Goal: Task Accomplishment & Management: Manage account settings

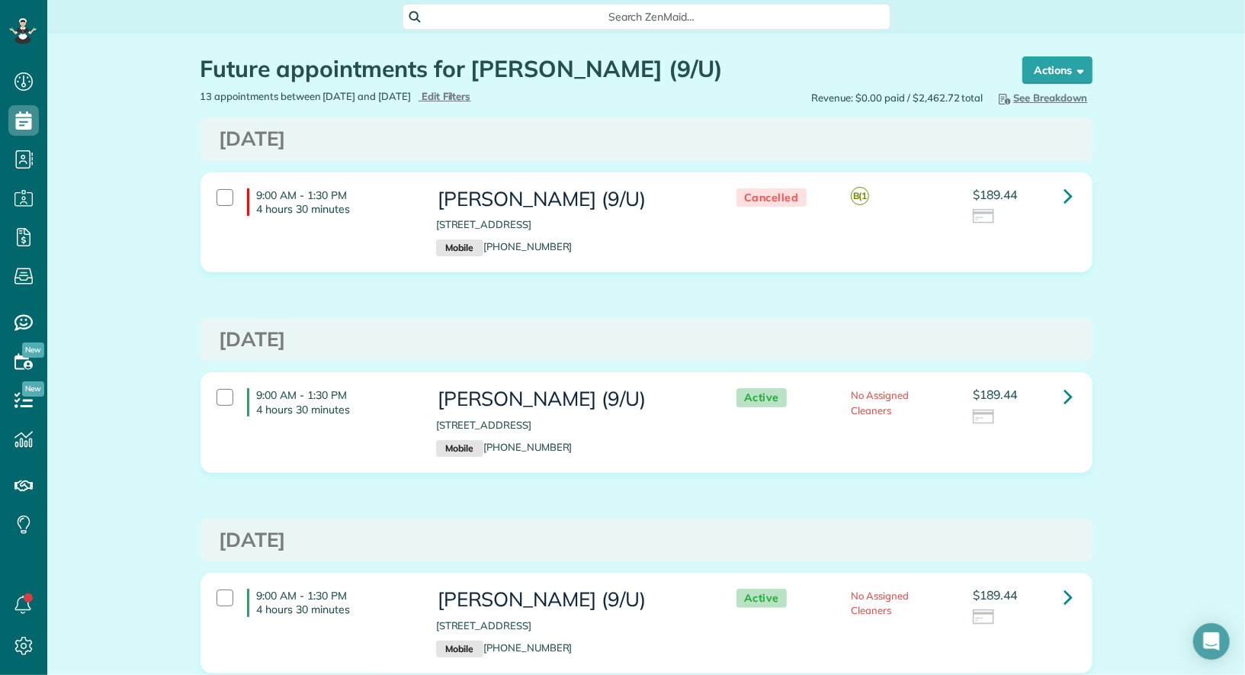
scroll to position [6, 6]
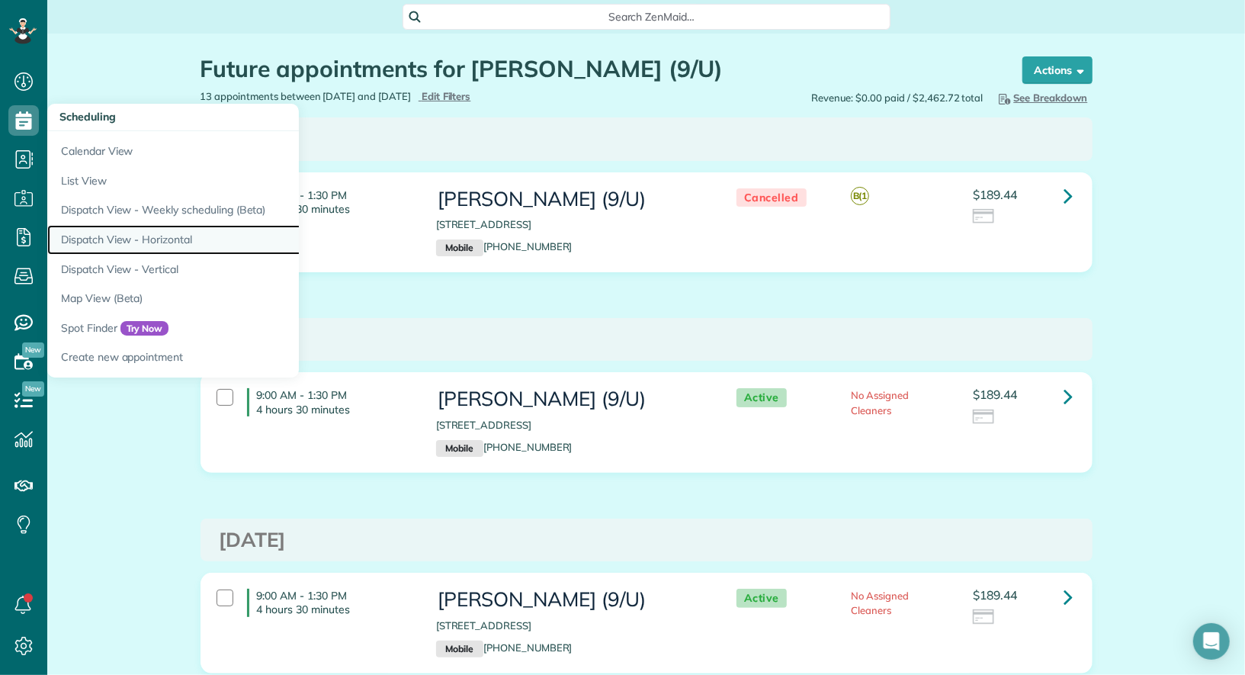
click at [164, 227] on link "Dispatch View - Horizontal" at bounding box center [237, 240] width 381 height 30
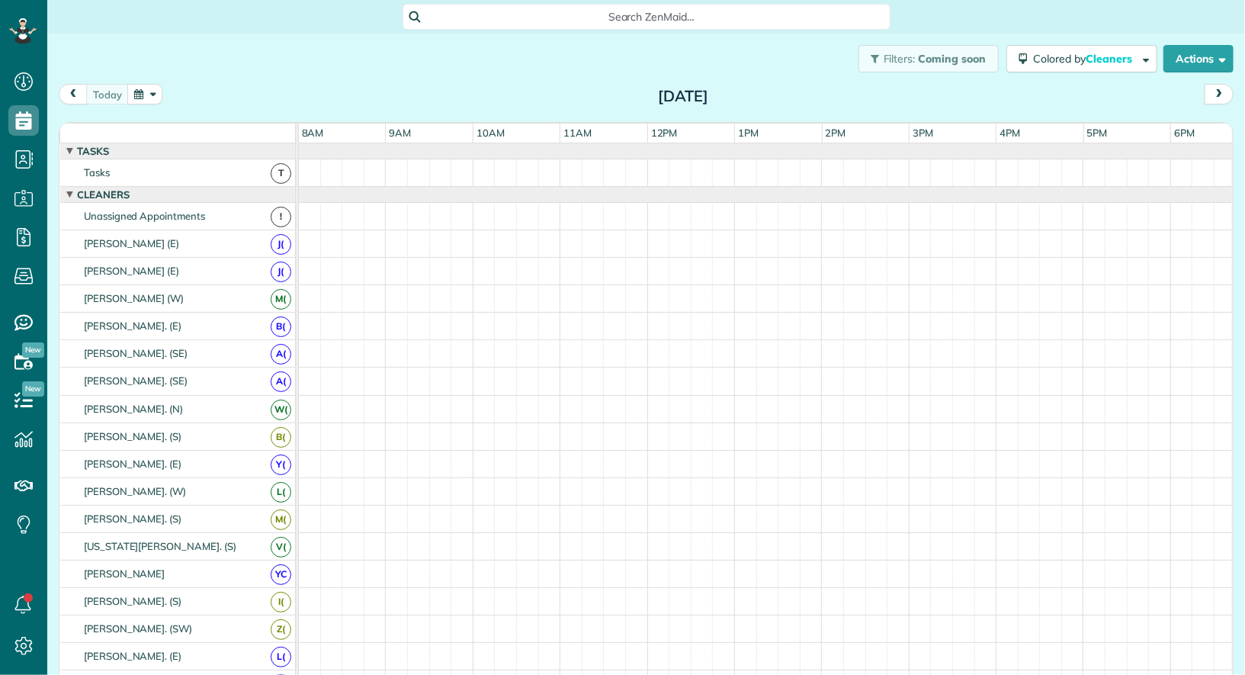
scroll to position [6, 6]
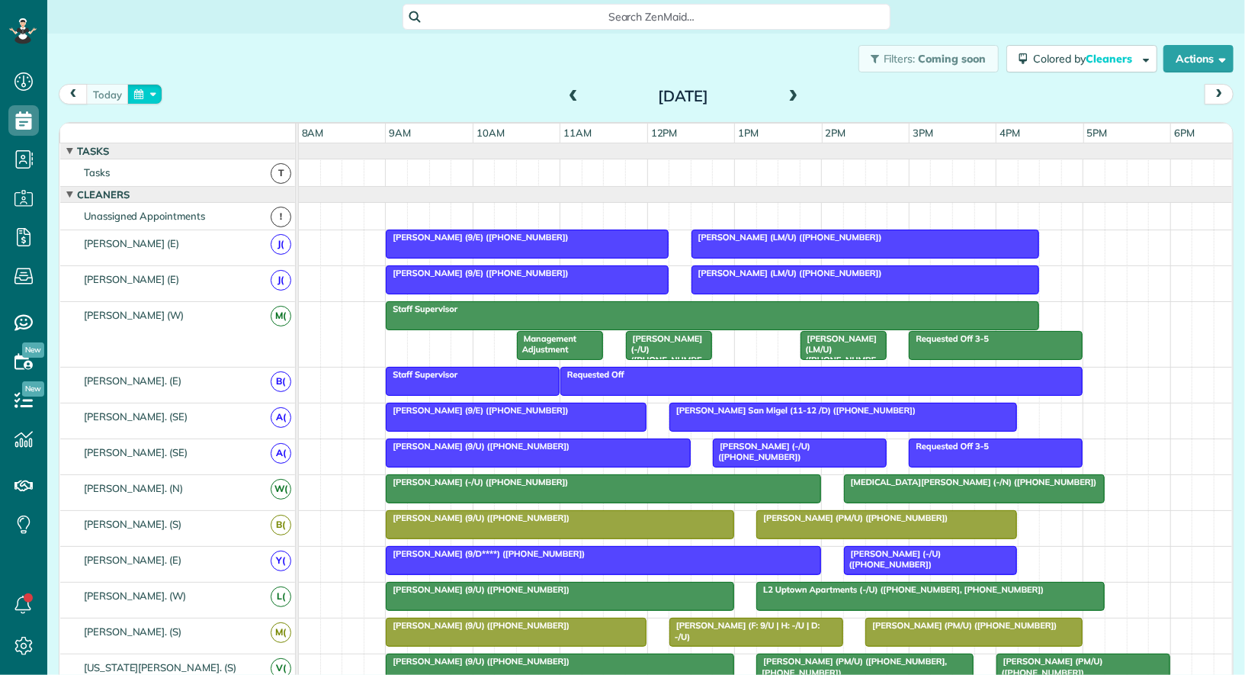
click at [136, 95] on button "button" at bounding box center [144, 94] width 35 height 21
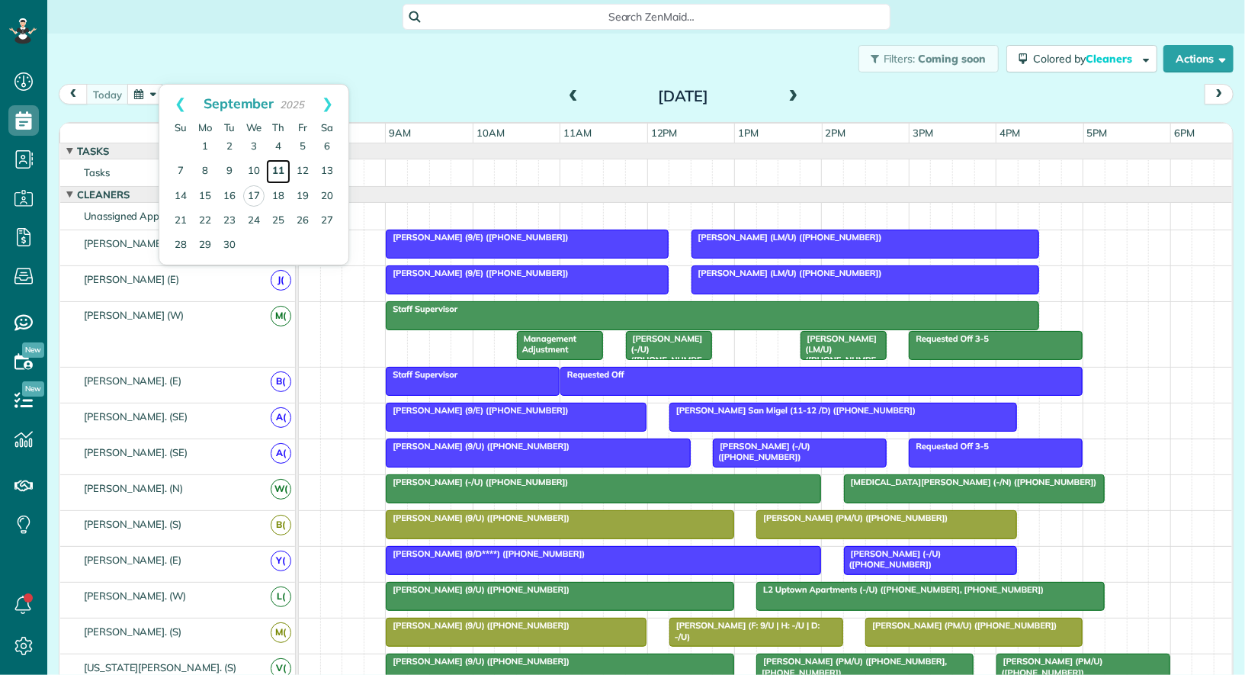
click at [281, 165] on link "11" at bounding box center [278, 171] width 24 height 24
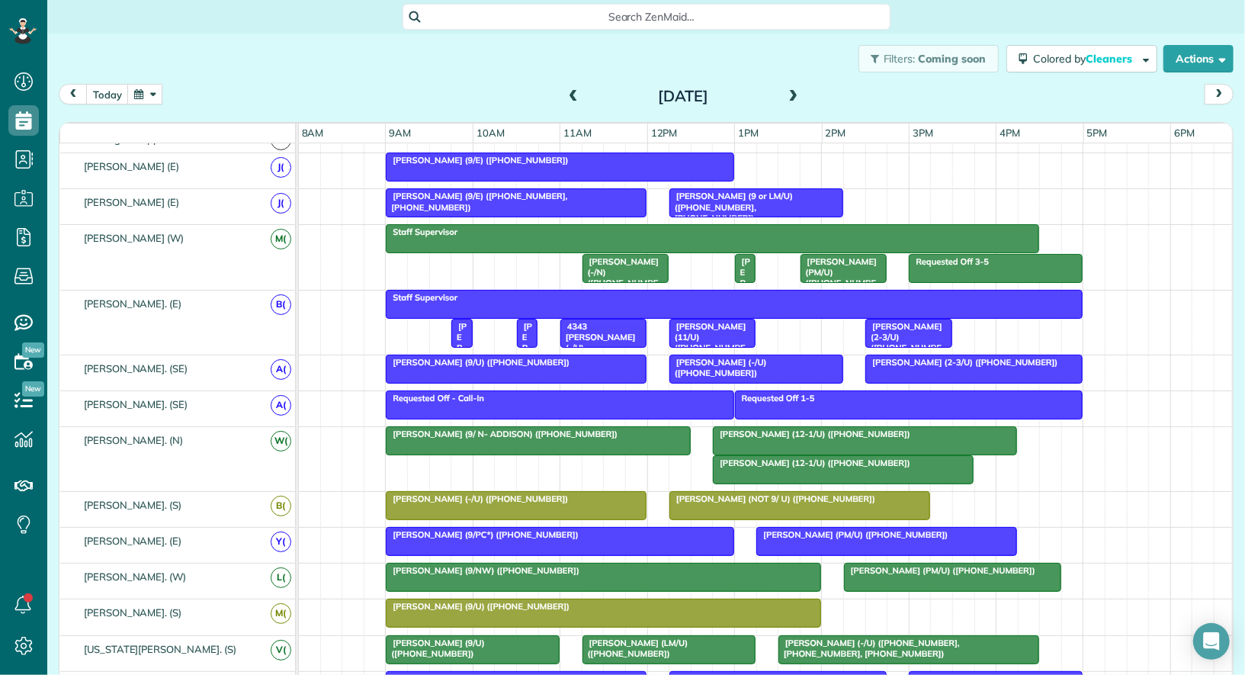
scroll to position [79, 0]
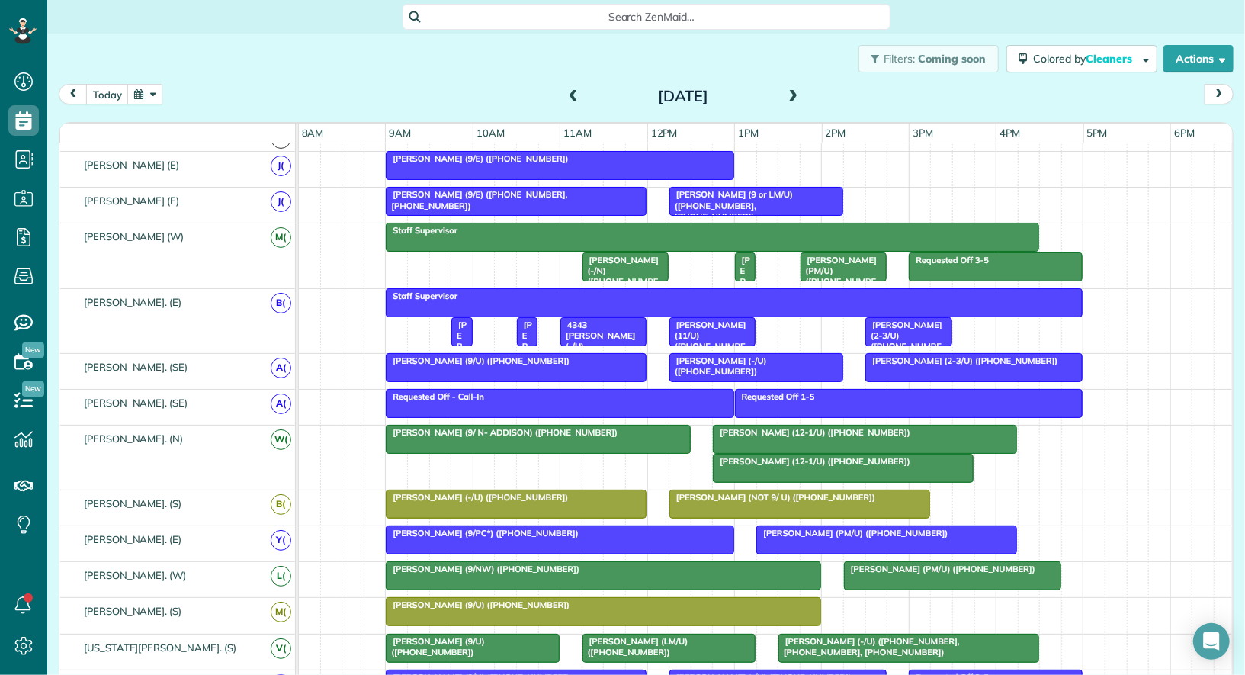
click at [855, 458] on span "Richard Maranville (12-1/U) (+12143251561)" at bounding box center [811, 461] width 199 height 11
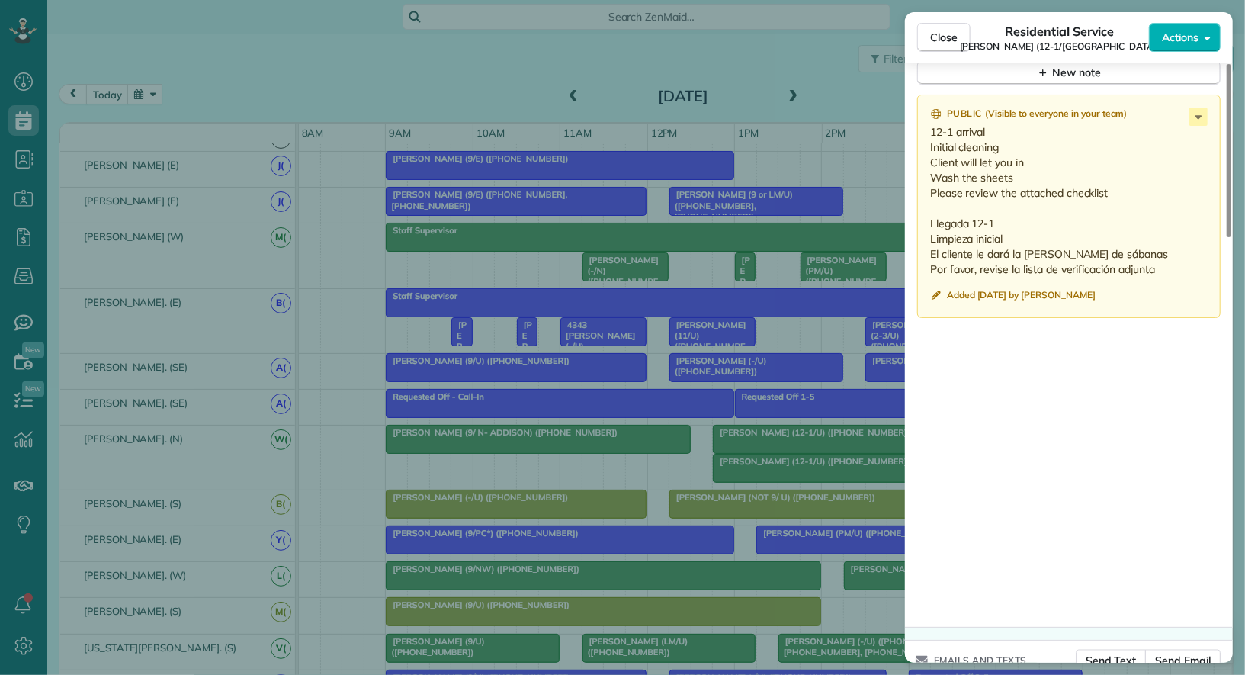
scroll to position [1468, 0]
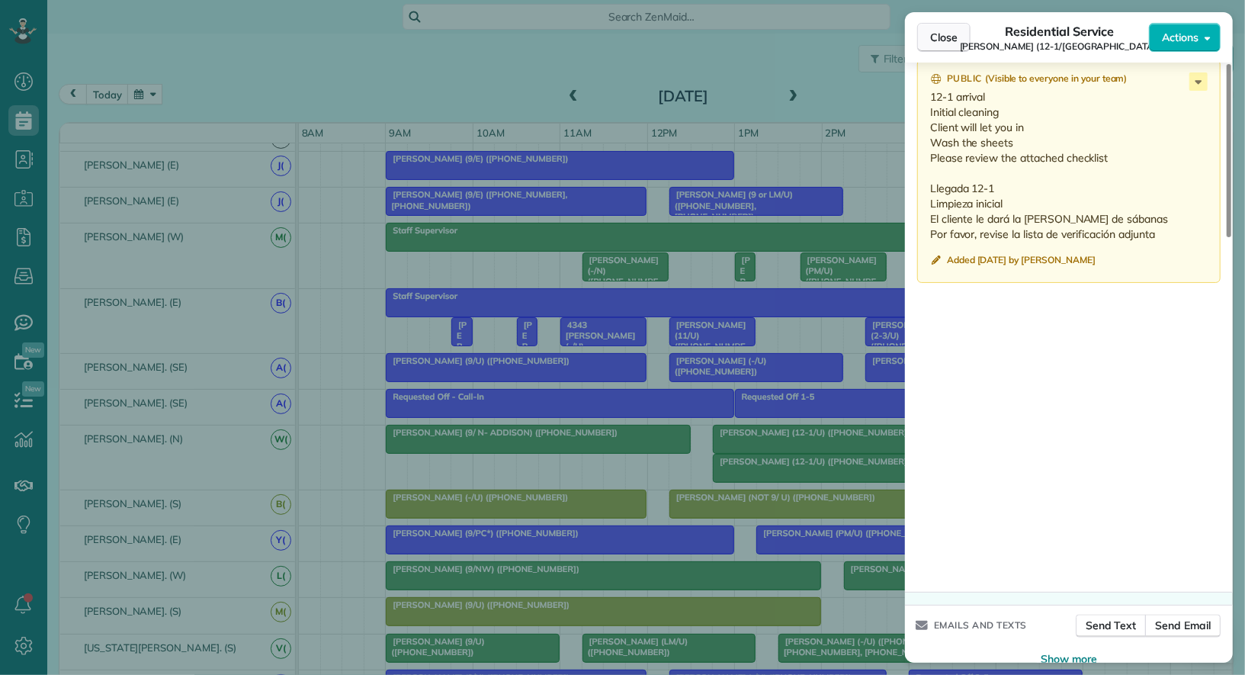
click at [947, 31] on span "Close" at bounding box center [943, 37] width 27 height 15
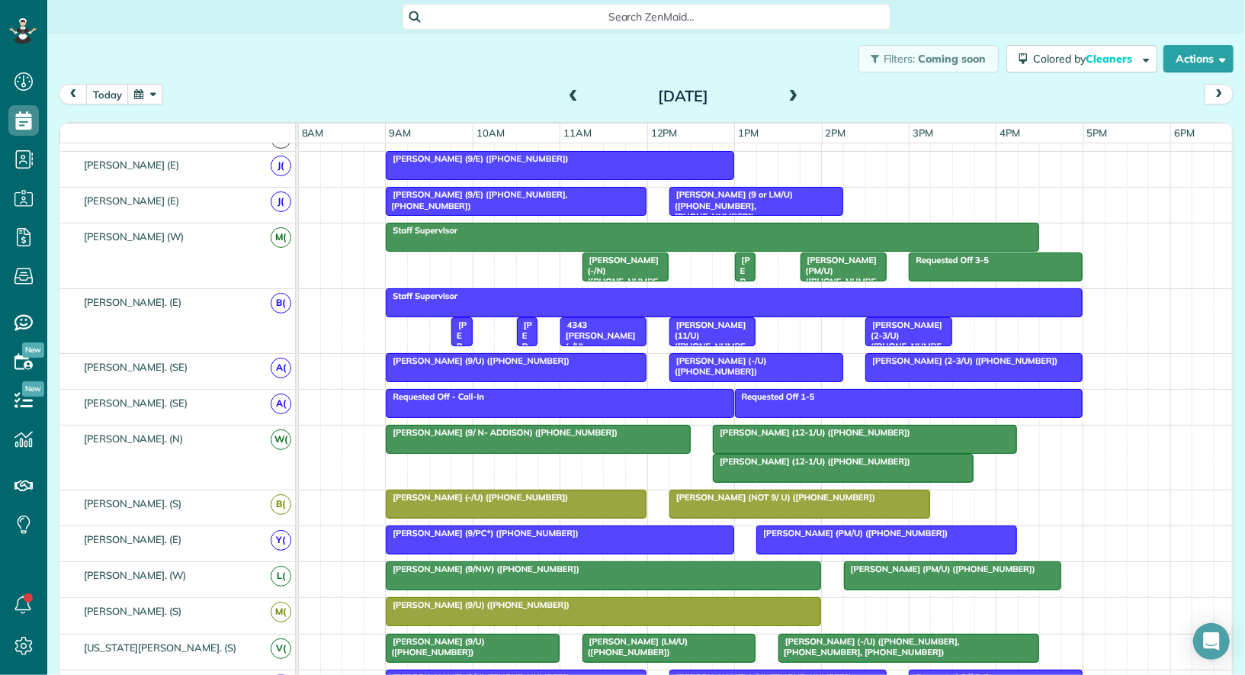
click at [824, 427] on span "Richard Maranville (12-1/U) (+12143251561)" at bounding box center [811, 432] width 199 height 11
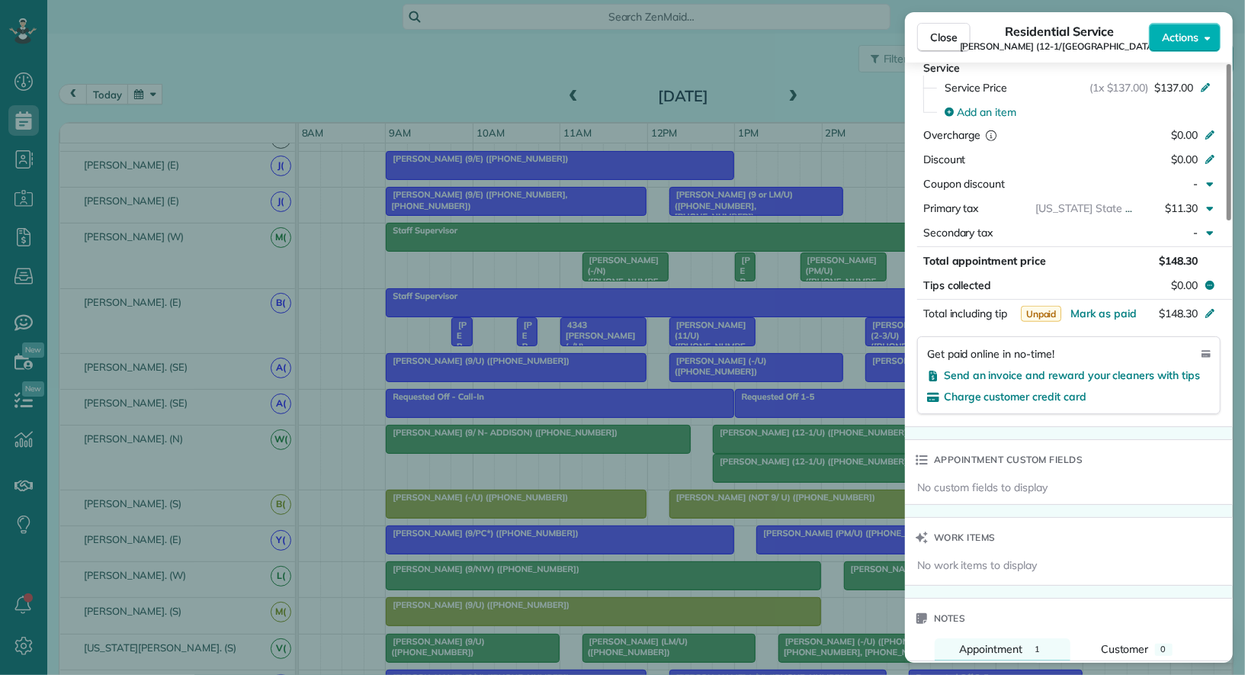
scroll to position [810, 0]
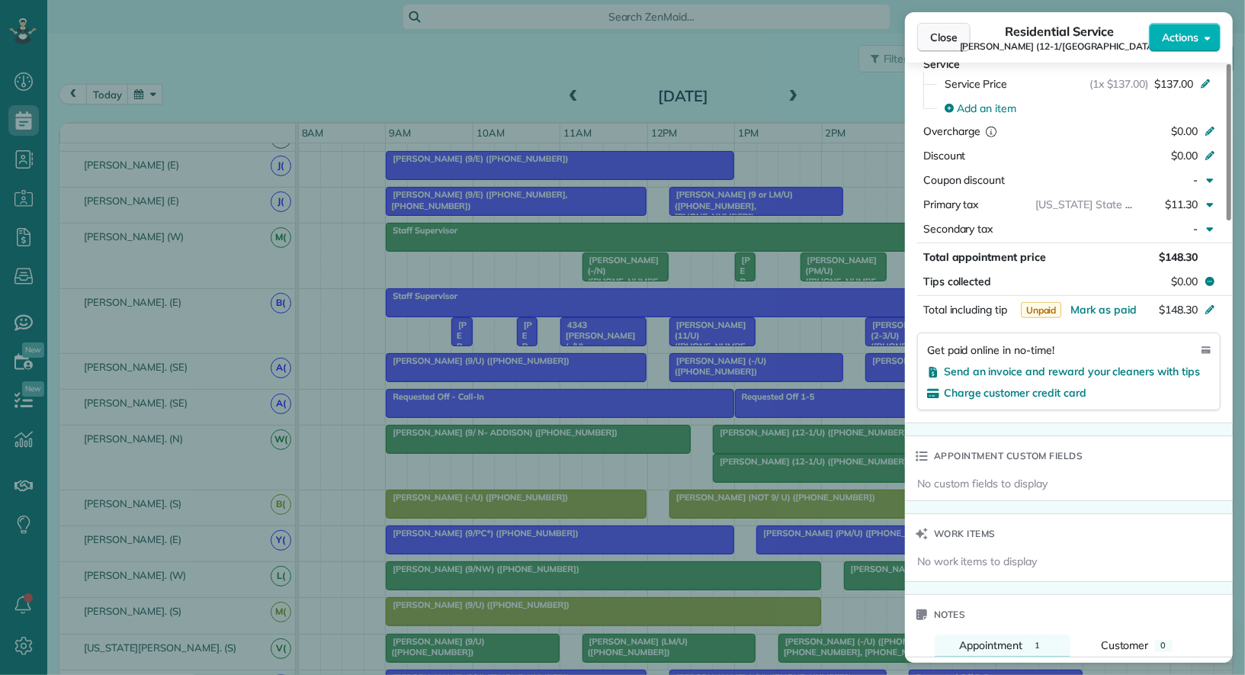
click at [948, 35] on span "Close" at bounding box center [943, 37] width 27 height 15
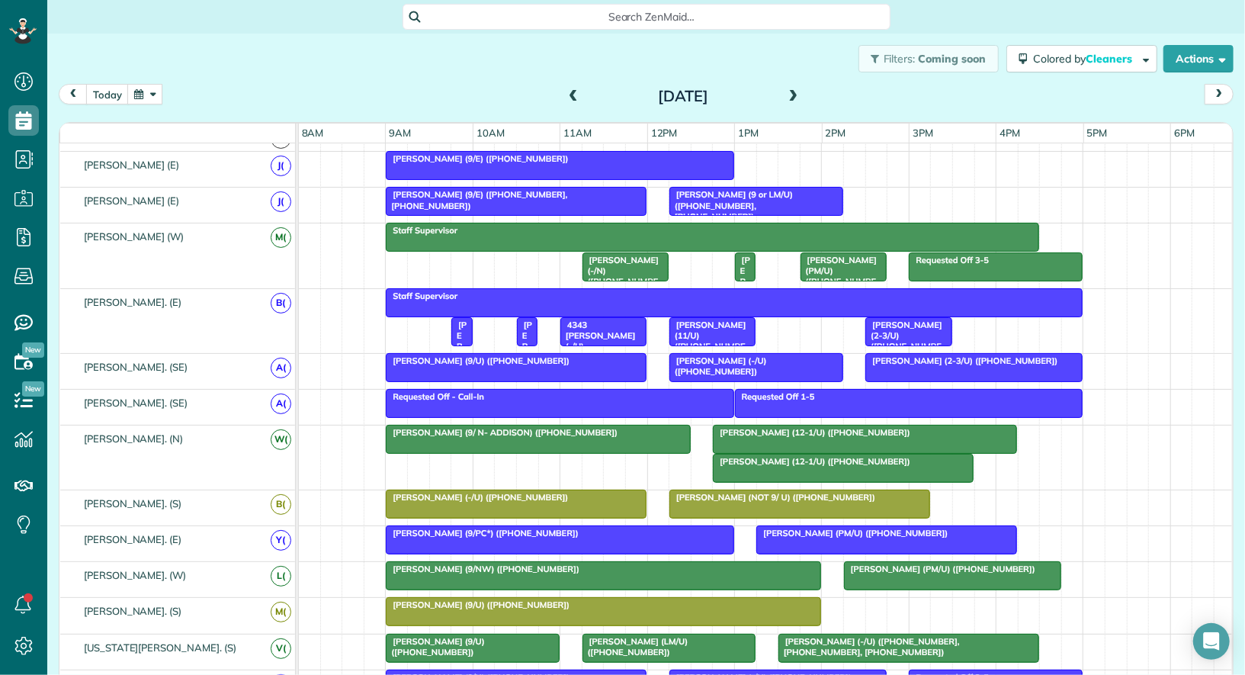
click at [859, 459] on span "Richard Maranville (12-1/U) (+12143251561)" at bounding box center [811, 461] width 199 height 11
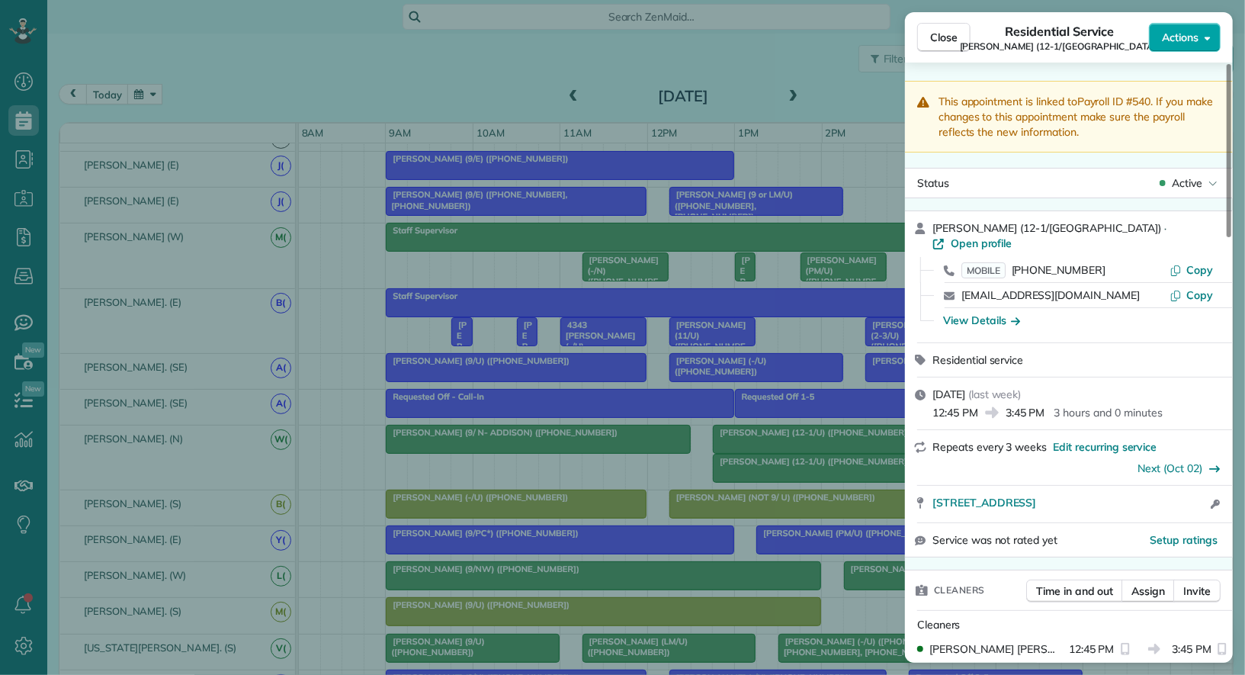
click at [1174, 40] on span "Actions" at bounding box center [1180, 37] width 37 height 15
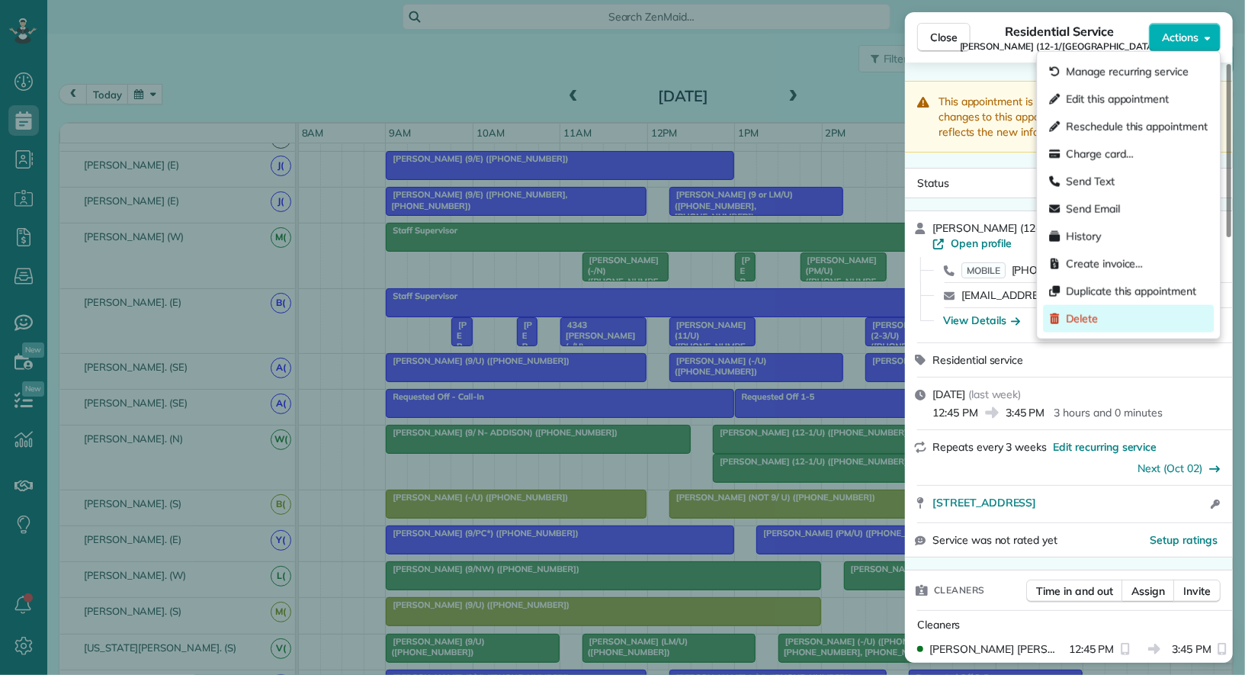
click at [1105, 319] on div "Delete" at bounding box center [1128, 318] width 171 height 27
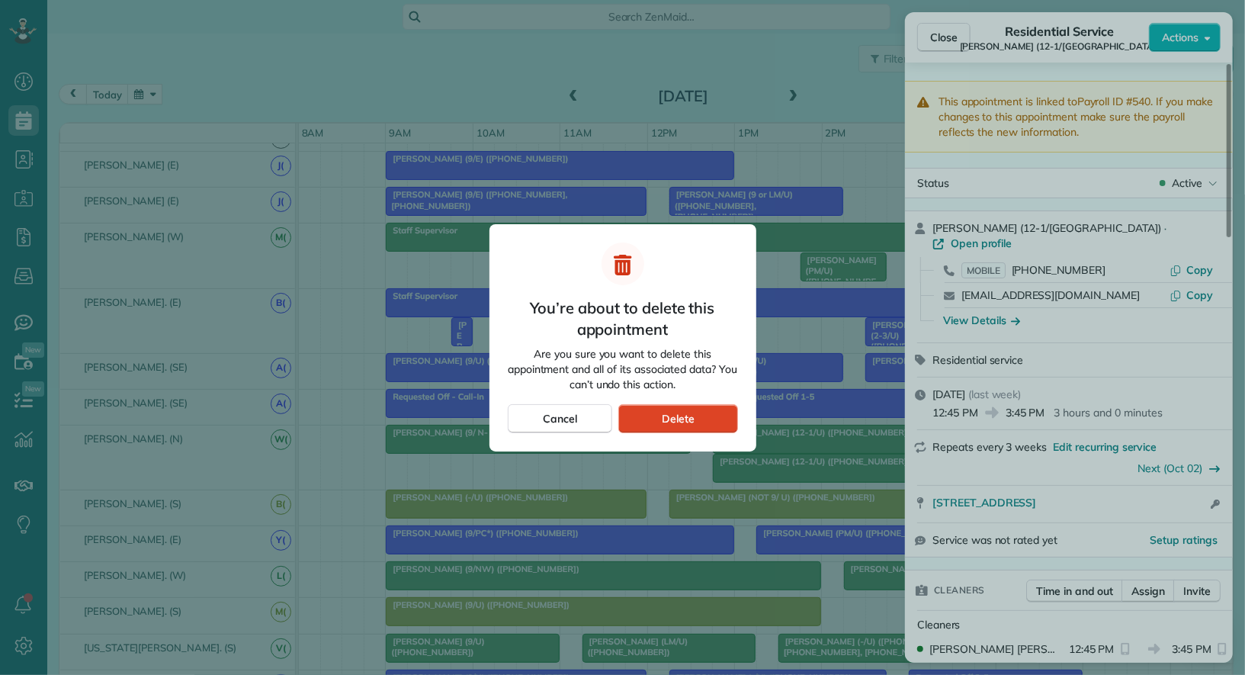
click at [675, 428] on div "Delete" at bounding box center [677, 418] width 119 height 29
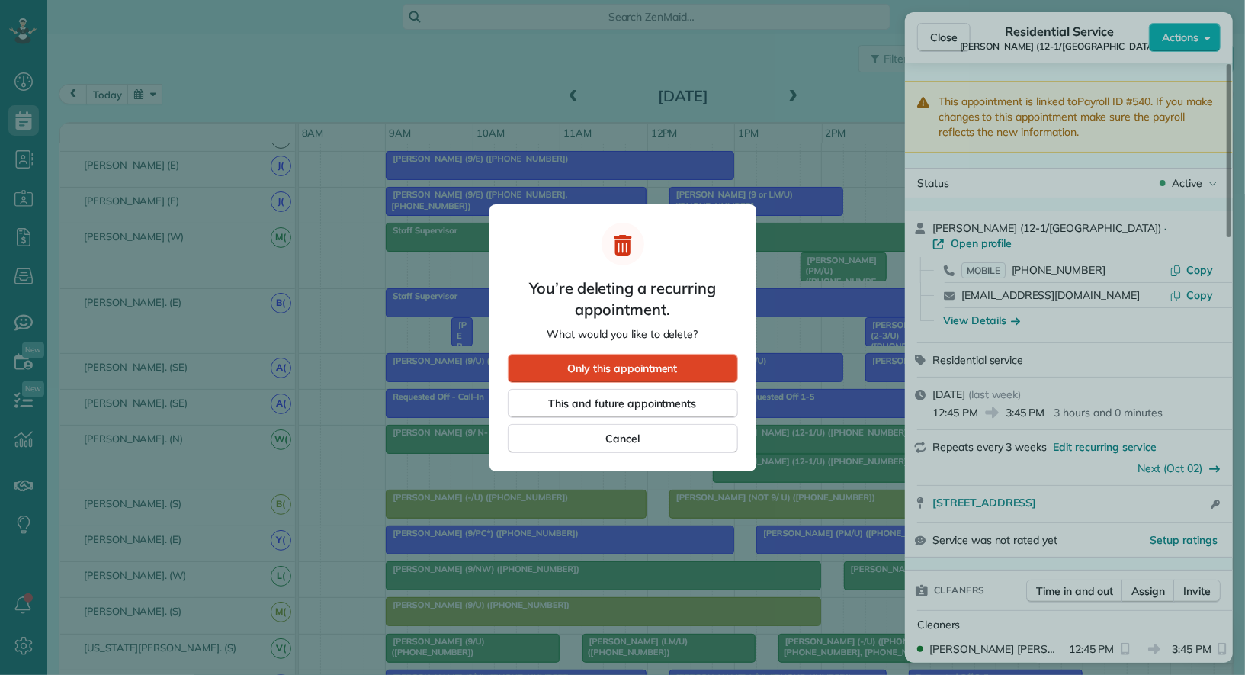
click at [659, 366] on span "Only this appointment" at bounding box center [622, 368] width 110 height 15
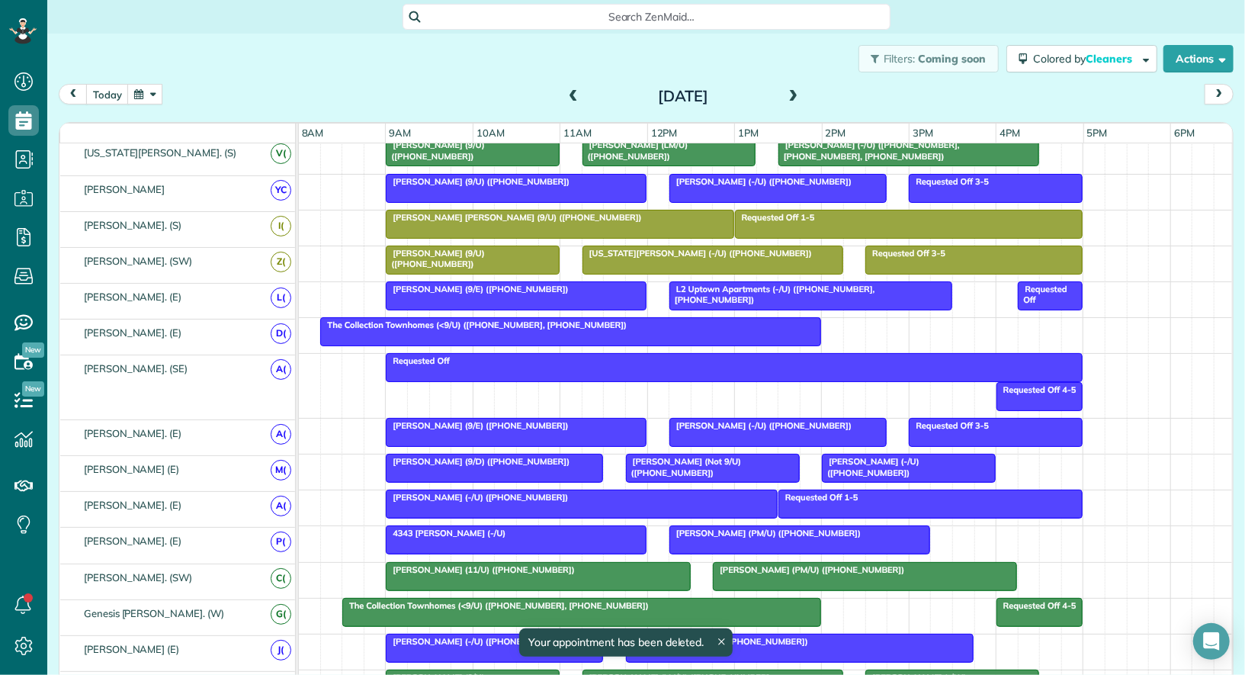
scroll to position [545, 0]
click at [655, 331] on div at bounding box center [570, 331] width 499 height 27
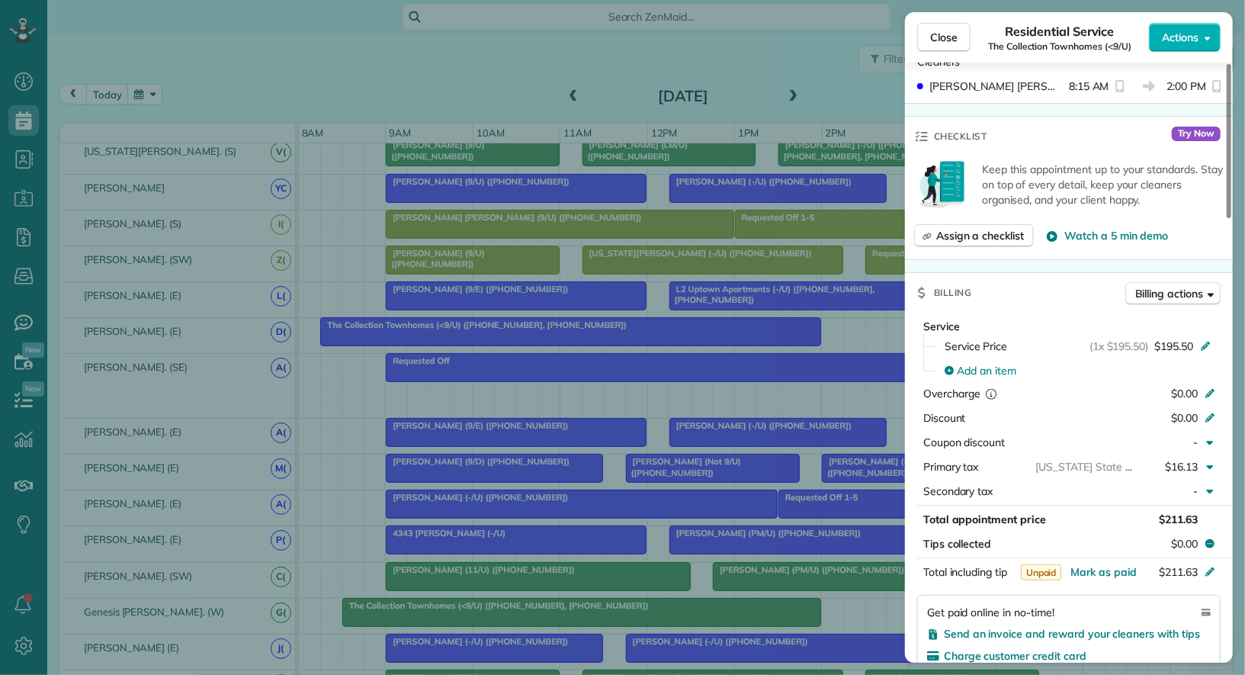
scroll to position [649, 0]
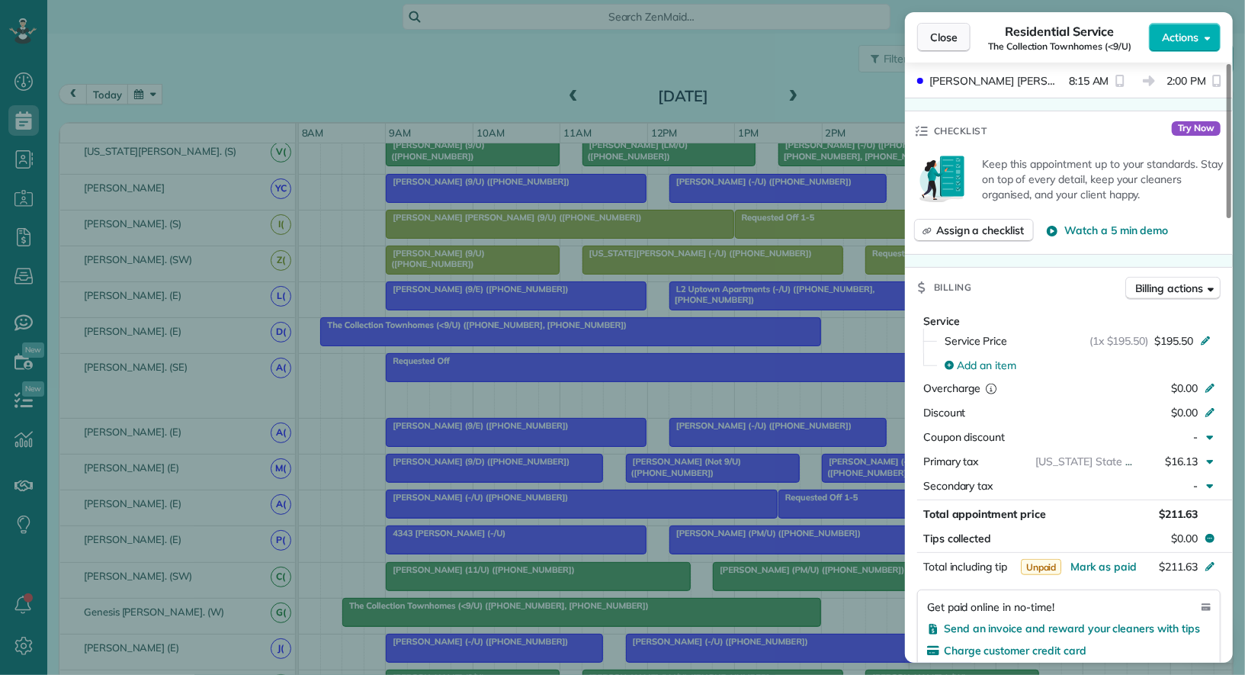
click at [942, 37] on span "Close" at bounding box center [943, 37] width 27 height 15
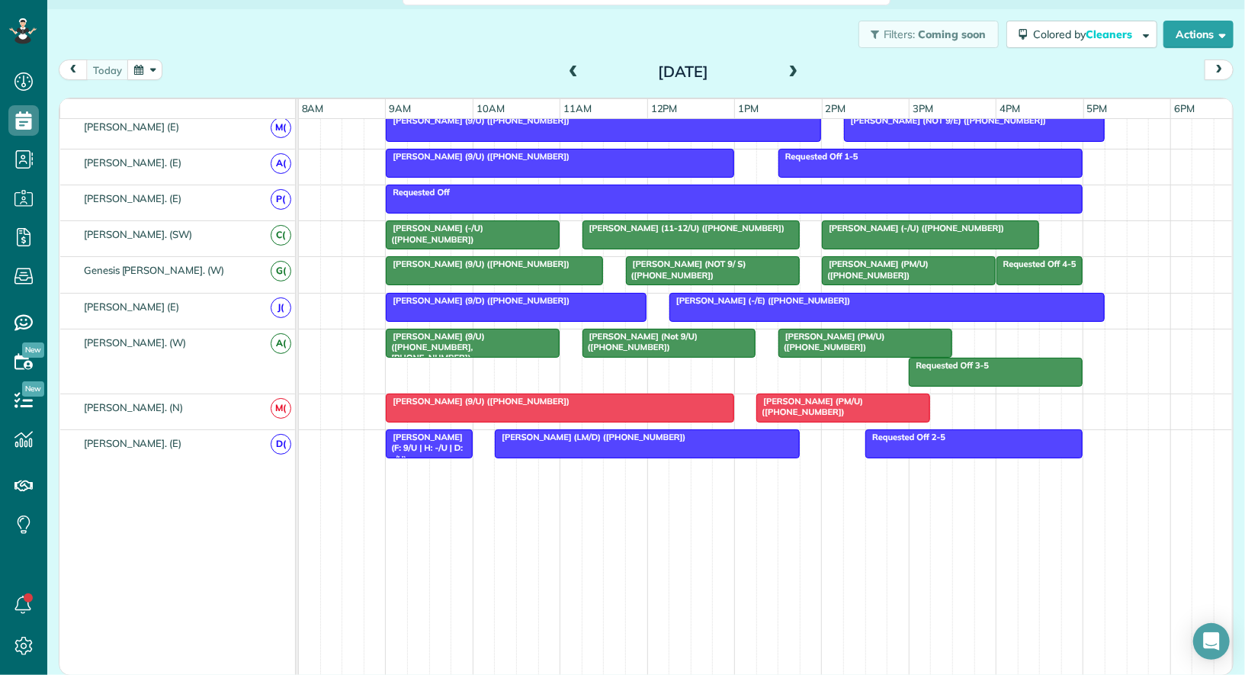
click at [669, 396] on div "[PERSON_NAME] (9/U) ([PHONE_NUMBER])" at bounding box center [559, 401] width 339 height 11
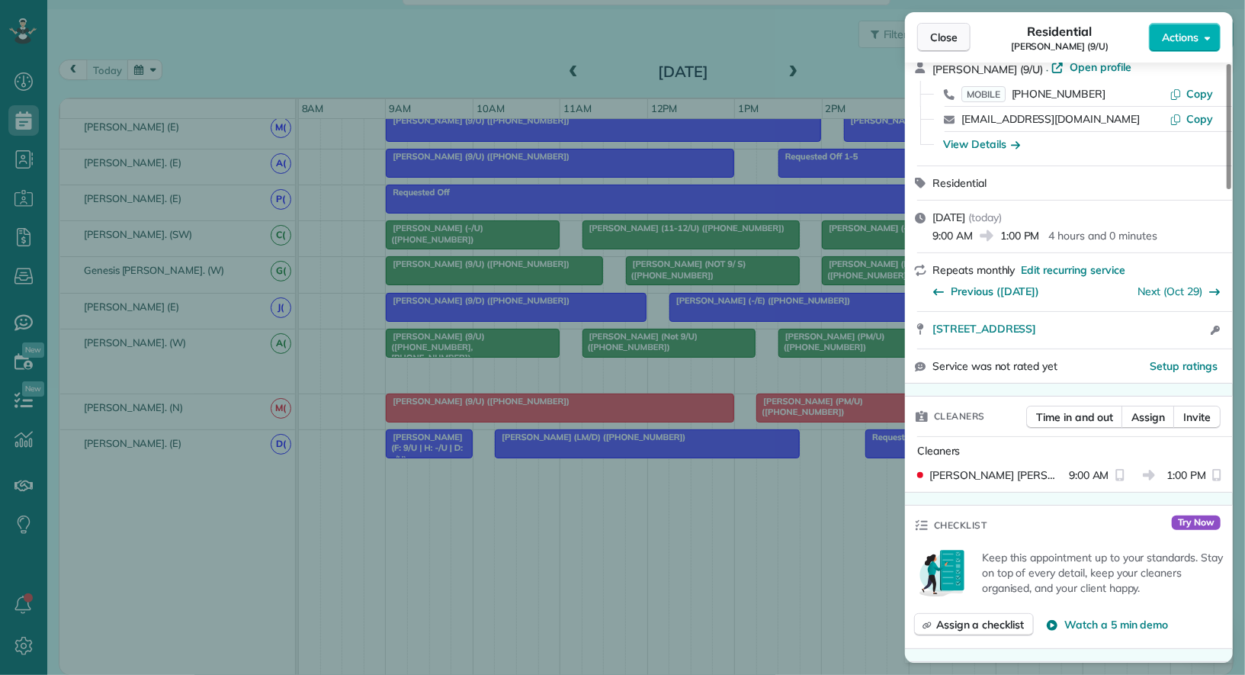
click at [944, 37] on span "Close" at bounding box center [943, 37] width 27 height 15
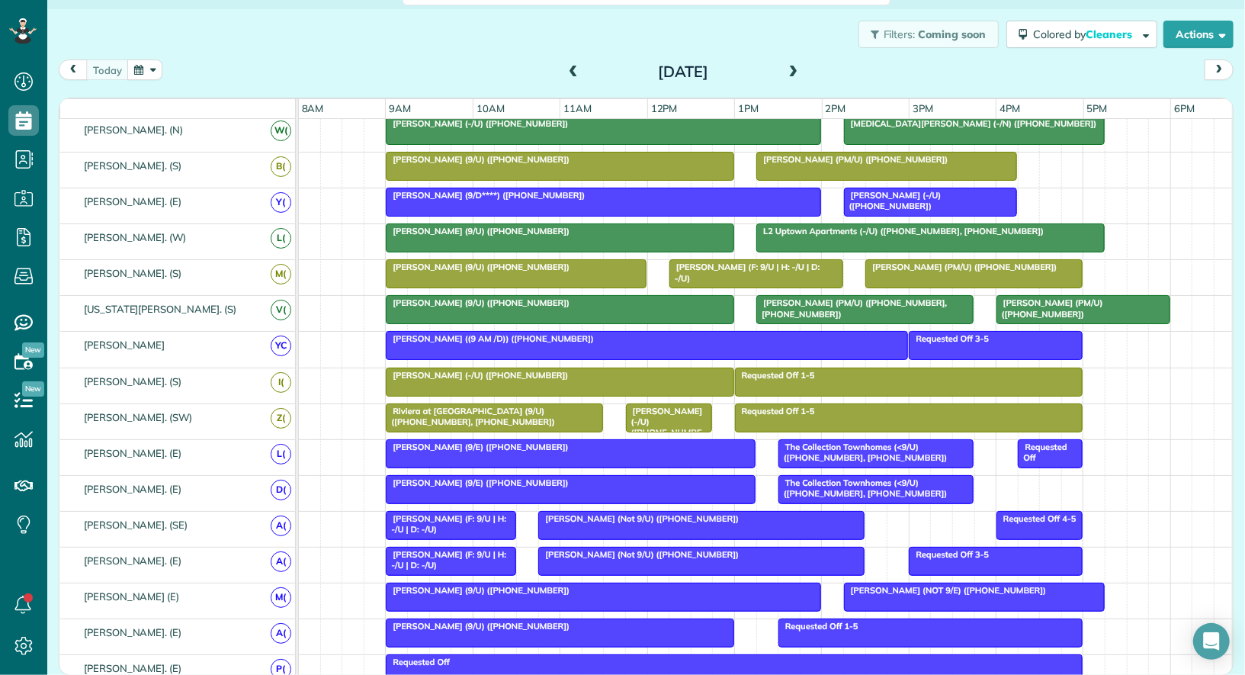
click at [795, 69] on span at bounding box center [793, 73] width 17 height 14
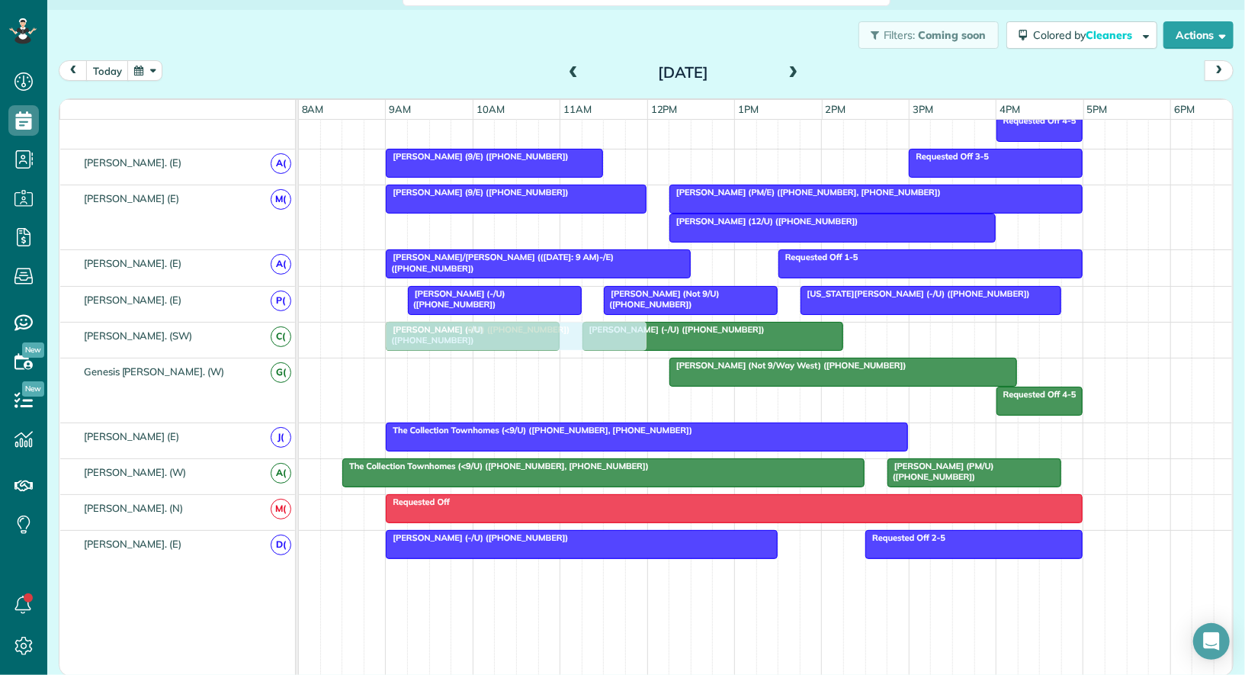
drag, startPoint x: 582, startPoint y: 354, endPoint x: 582, endPoint y: 318, distance: 35.8
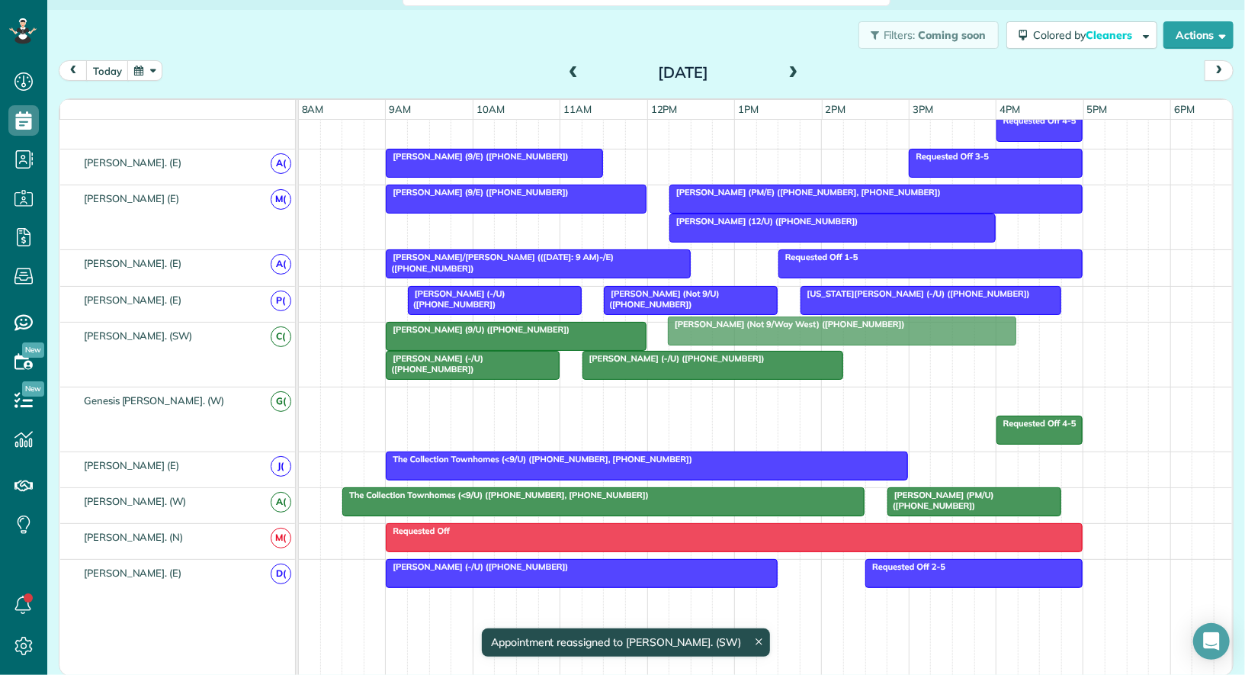
drag, startPoint x: 717, startPoint y: 389, endPoint x: 717, endPoint y: 329, distance: 59.5
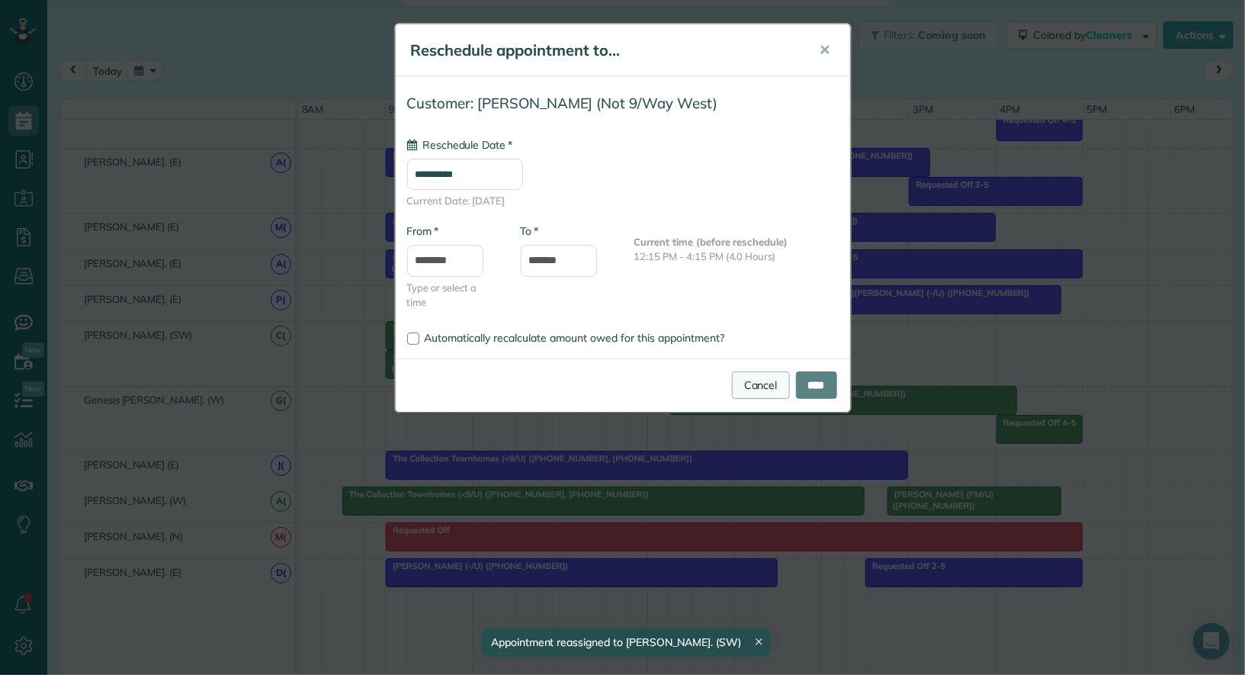
type input "**********"
click at [749, 378] on link "Cancel" at bounding box center [761, 384] width 58 height 27
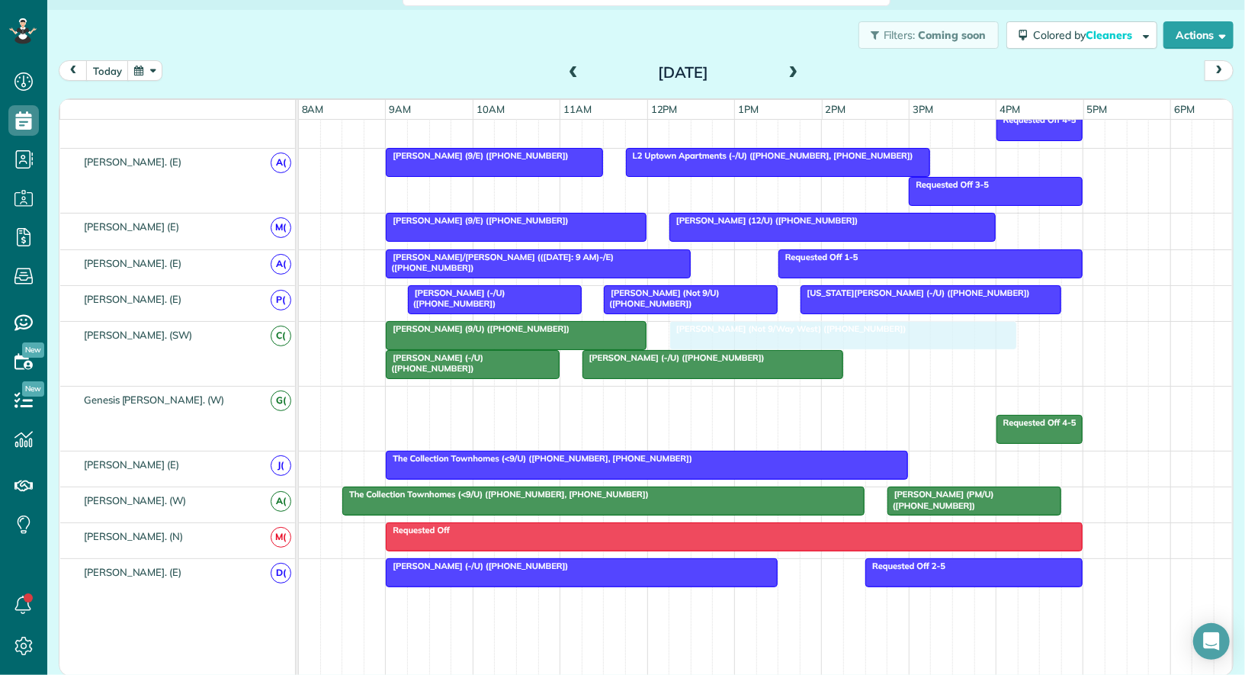
drag, startPoint x: 751, startPoint y: 393, endPoint x: 751, endPoint y: 342, distance: 50.3
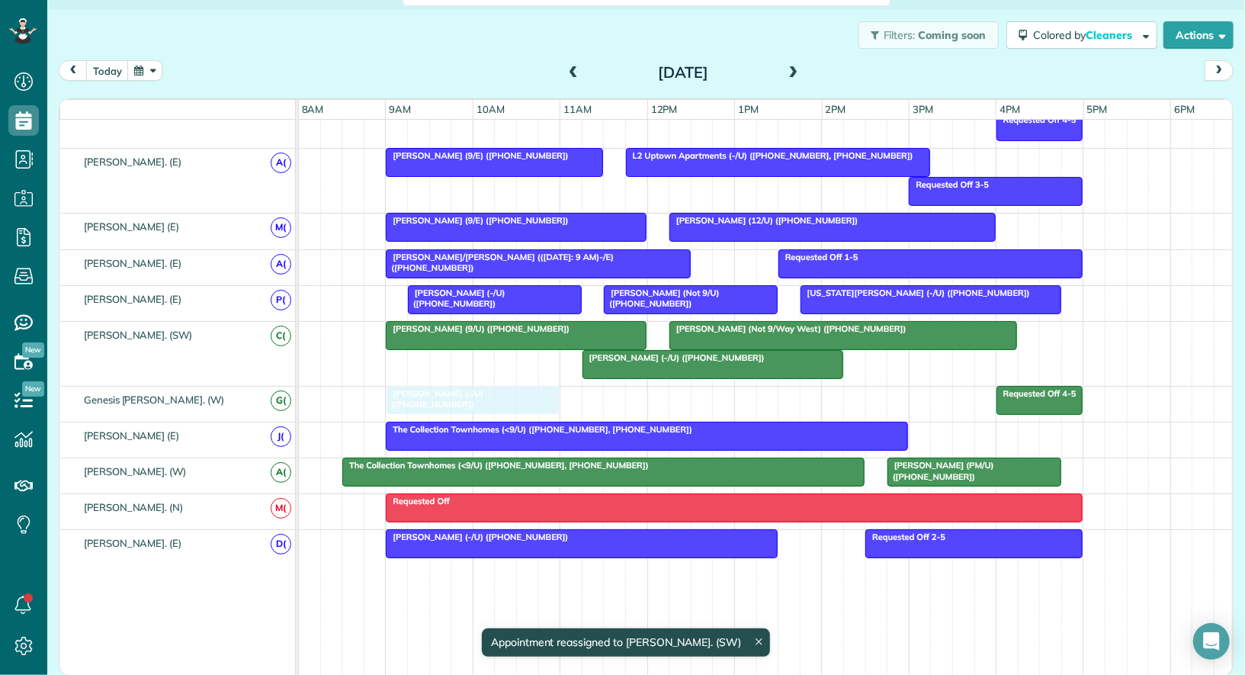
drag, startPoint x: 492, startPoint y: 357, endPoint x: 496, endPoint y: 381, distance: 24.8
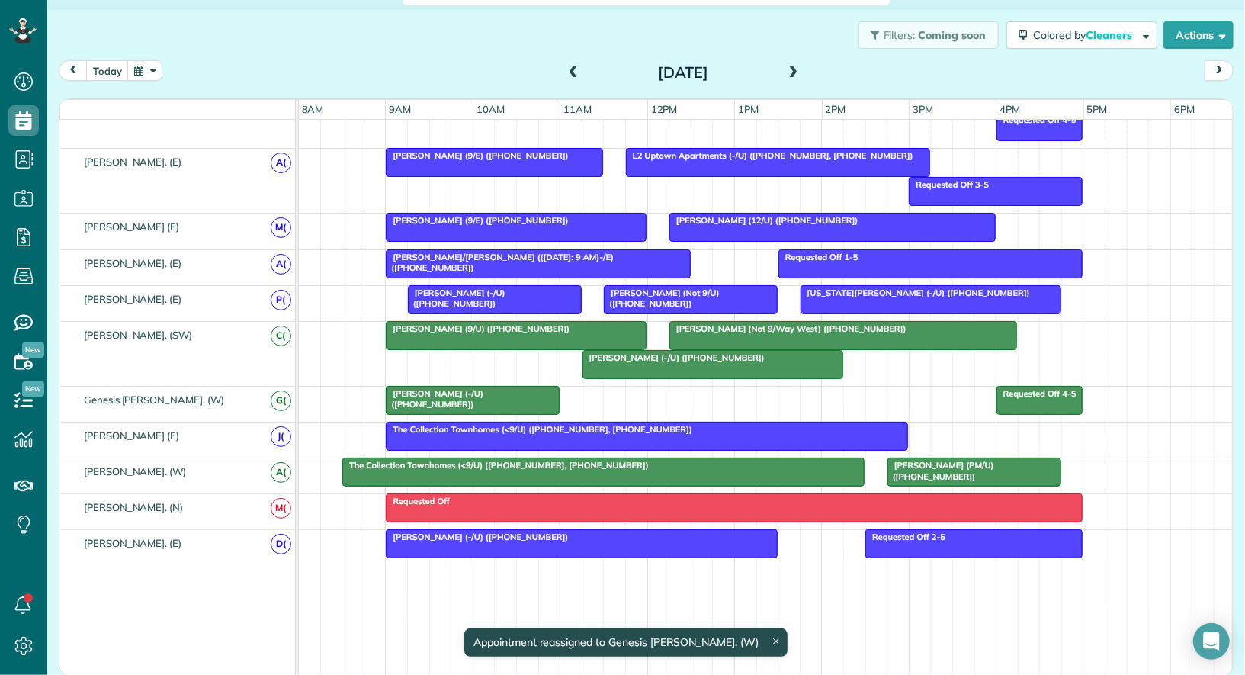
drag, startPoint x: 630, startPoint y: 360, endPoint x: 632, endPoint y: 387, distance: 27.5
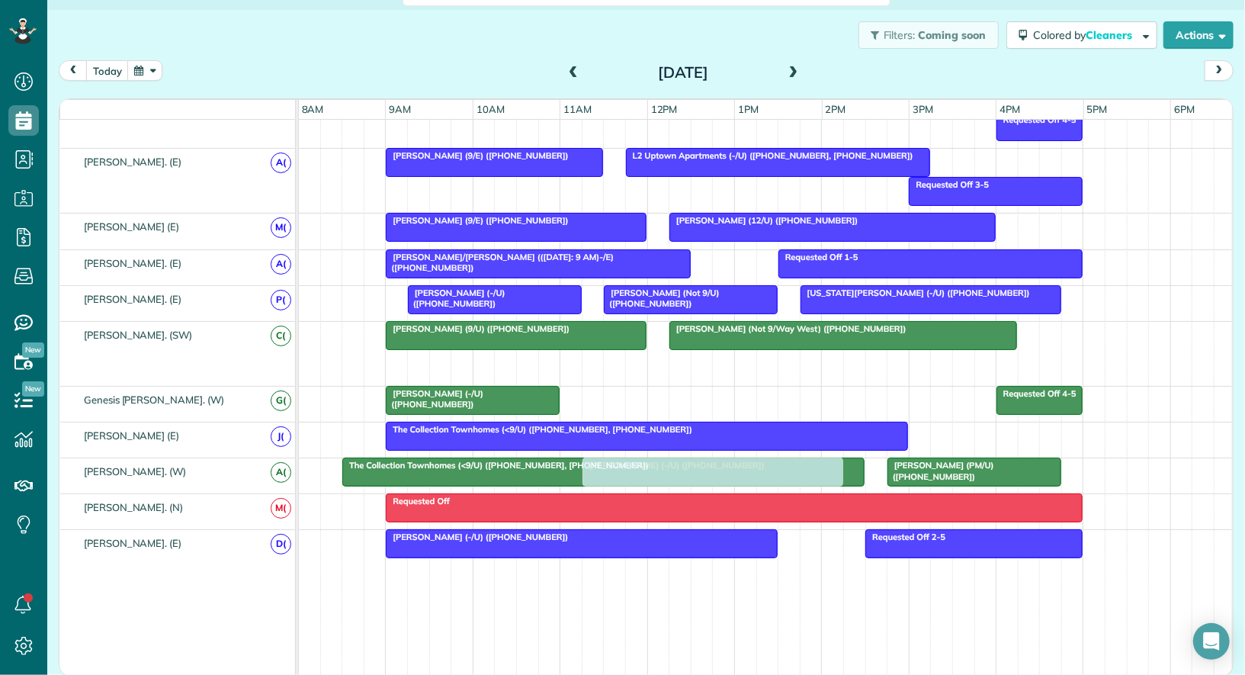
drag, startPoint x: 634, startPoint y: 359, endPoint x: 641, endPoint y: 457, distance: 98.6
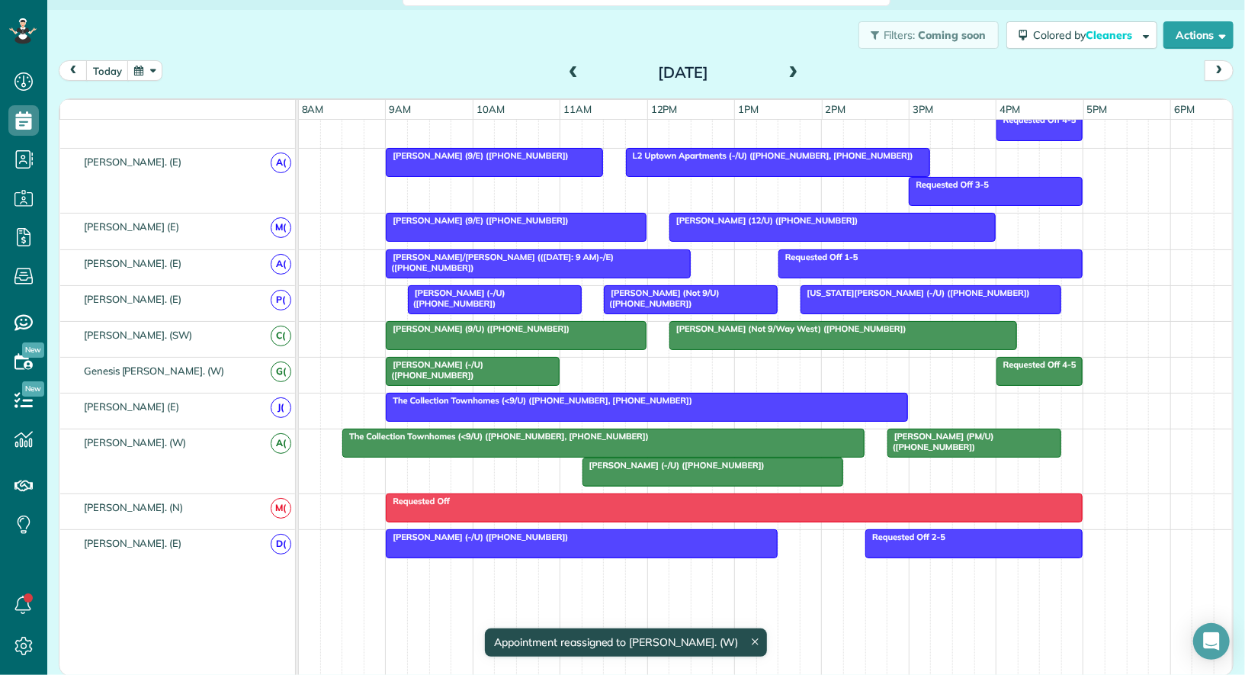
drag, startPoint x: 482, startPoint y: 354, endPoint x: 492, endPoint y: 422, distance: 68.7
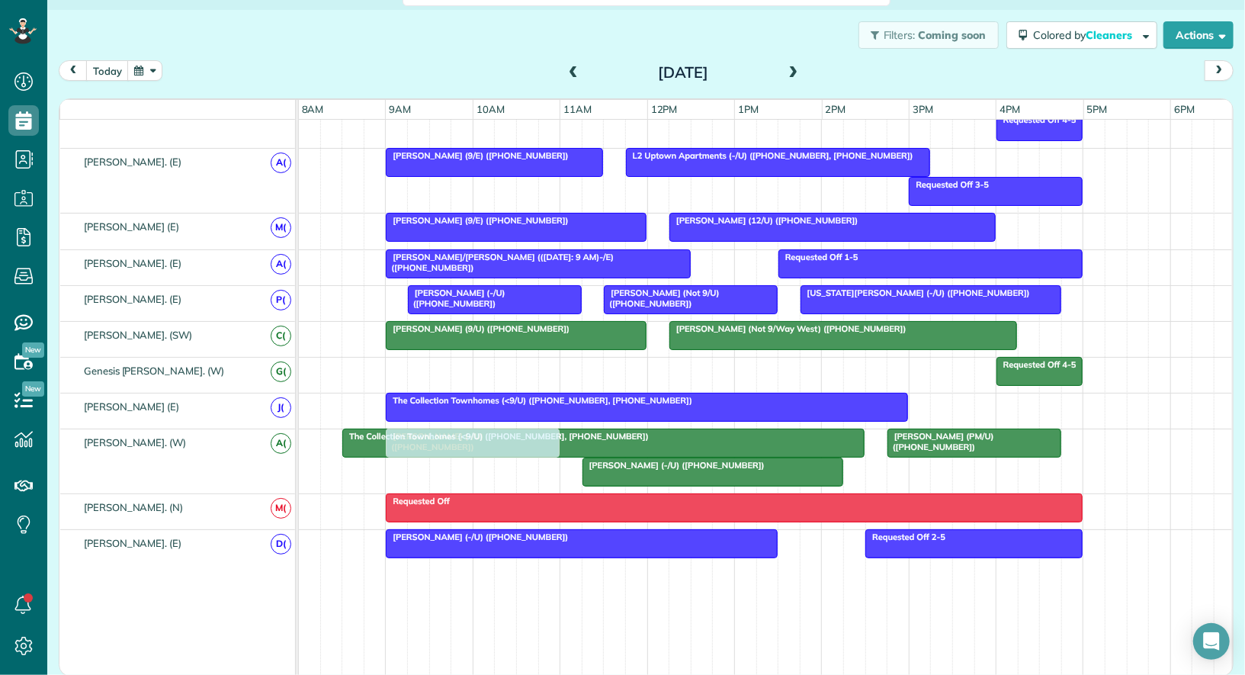
drag, startPoint x: 490, startPoint y: 354, endPoint x: 501, endPoint y: 418, distance: 64.2
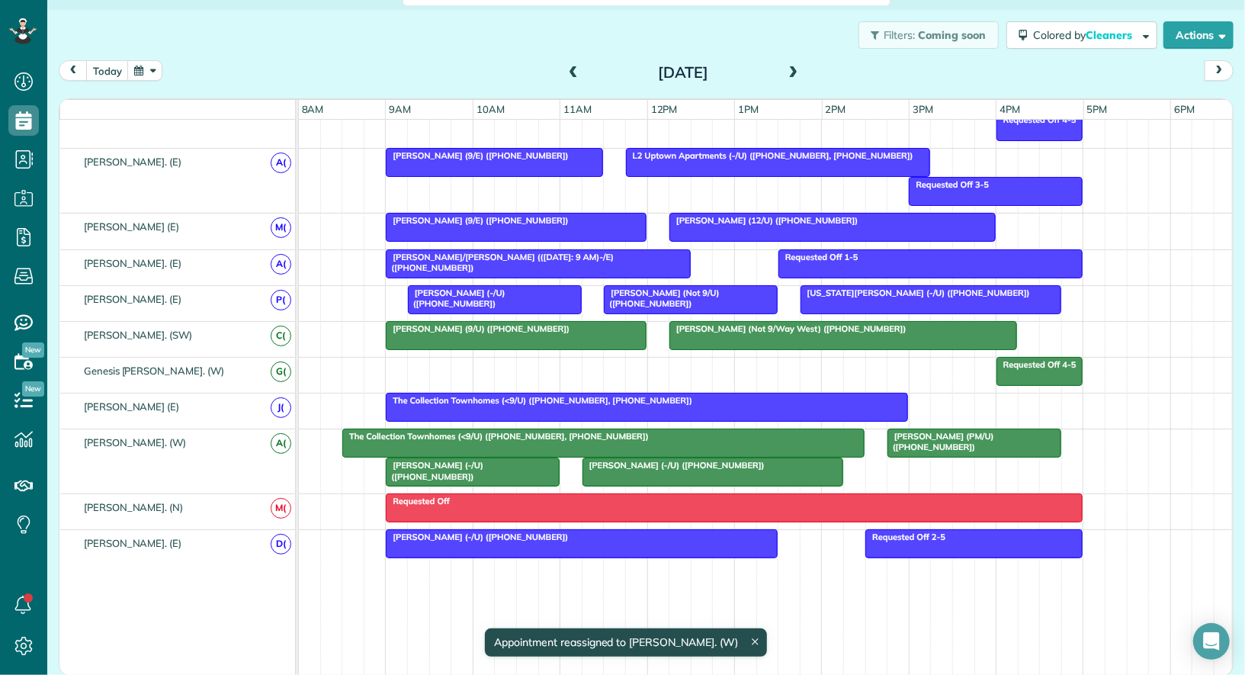
drag, startPoint x: 936, startPoint y: 438, endPoint x: 909, endPoint y: 442, distance: 27.8
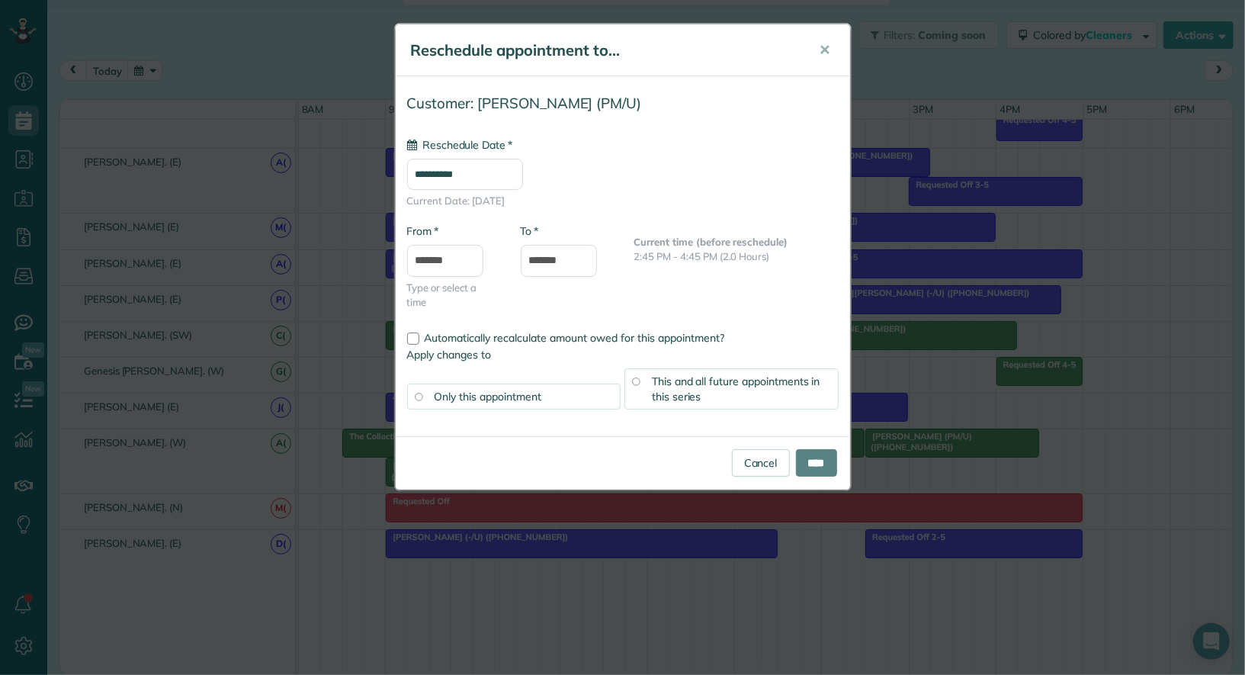
type input "**********"
click at [819, 457] on input "****" at bounding box center [816, 462] width 41 height 27
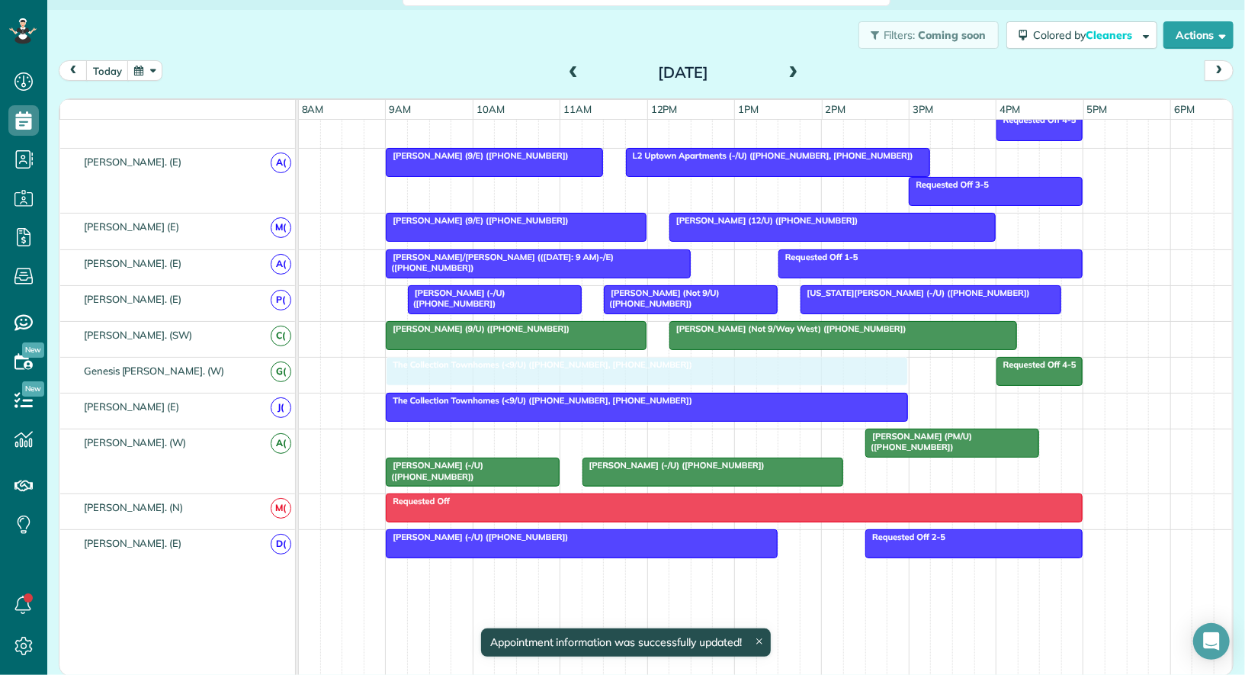
drag, startPoint x: 505, startPoint y: 424, endPoint x: 538, endPoint y: 369, distance: 63.9
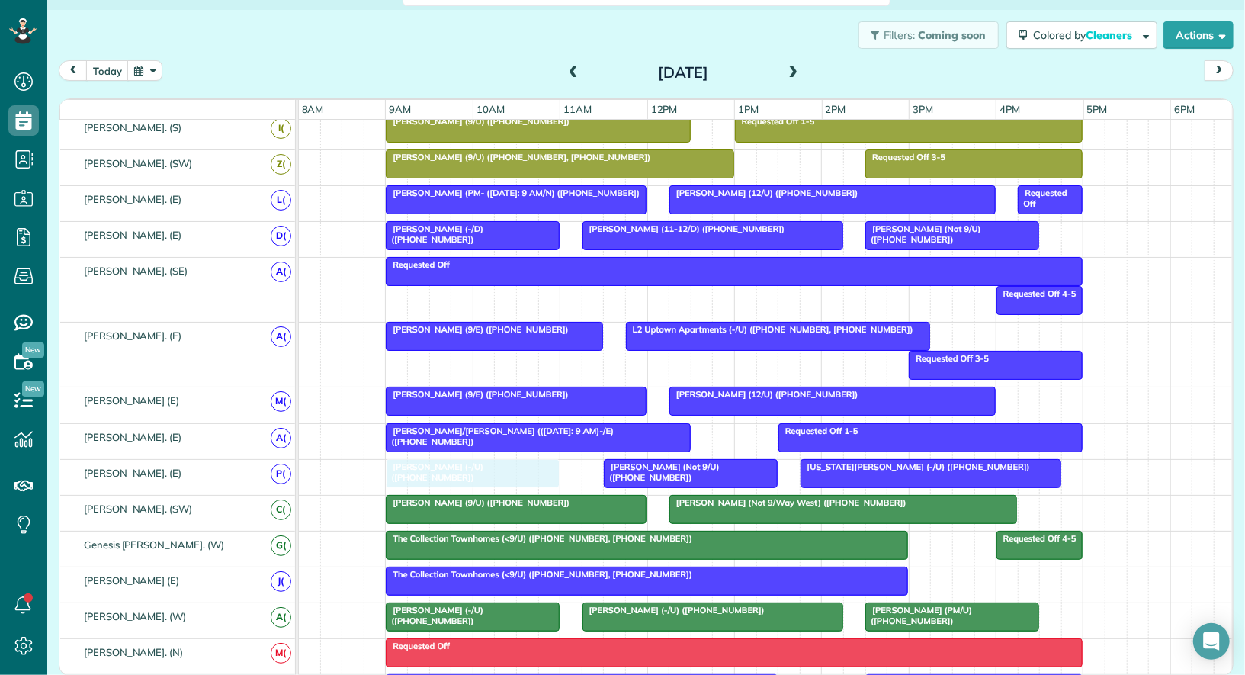
drag, startPoint x: 488, startPoint y: 457, endPoint x: 474, endPoint y: 458, distance: 13.8
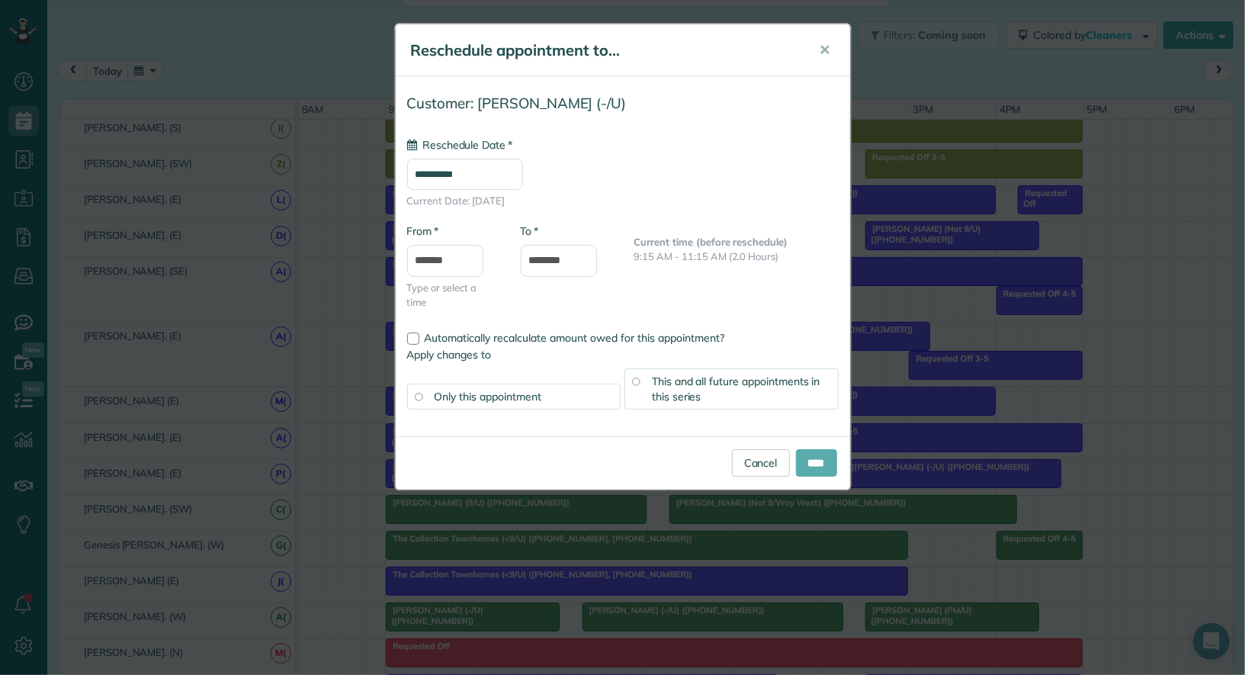
type input "**********"
click at [812, 461] on input "****" at bounding box center [816, 462] width 41 height 27
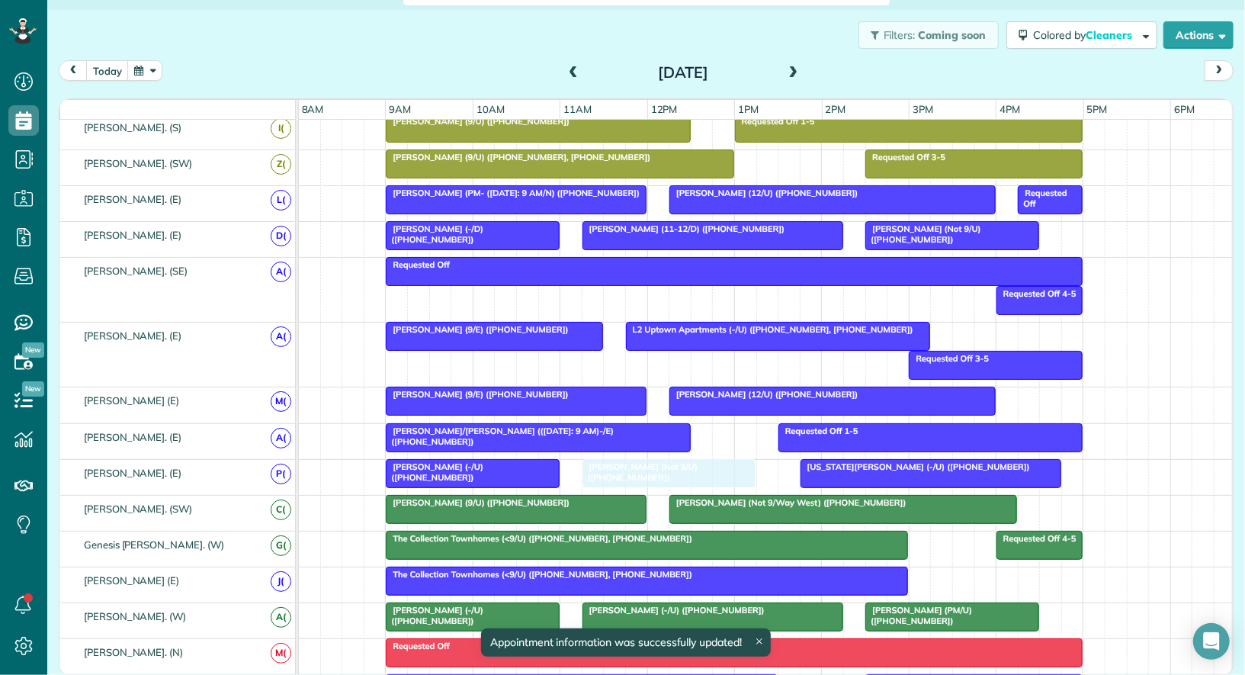
drag, startPoint x: 728, startPoint y: 457, endPoint x: 709, endPoint y: 458, distance: 19.1
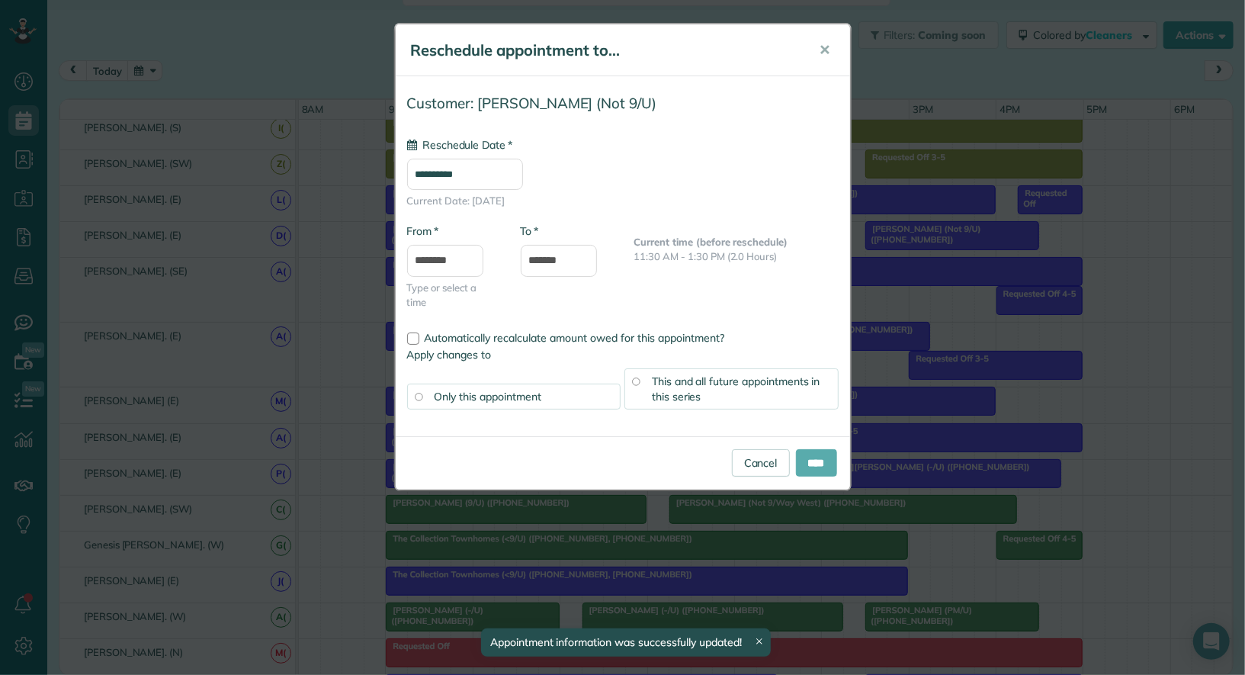
type input "**********"
click at [809, 467] on input "****" at bounding box center [816, 462] width 41 height 27
type input "**********"
click at [825, 455] on input "****" at bounding box center [816, 462] width 41 height 27
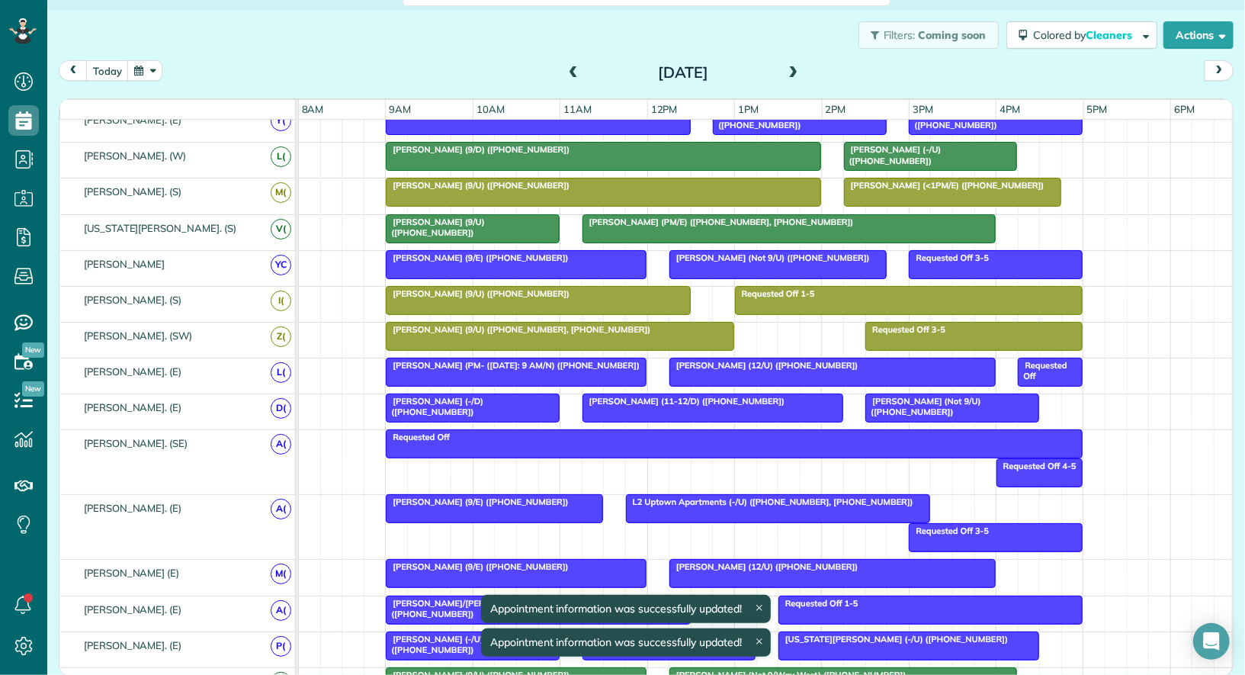
scroll to position [428, 0]
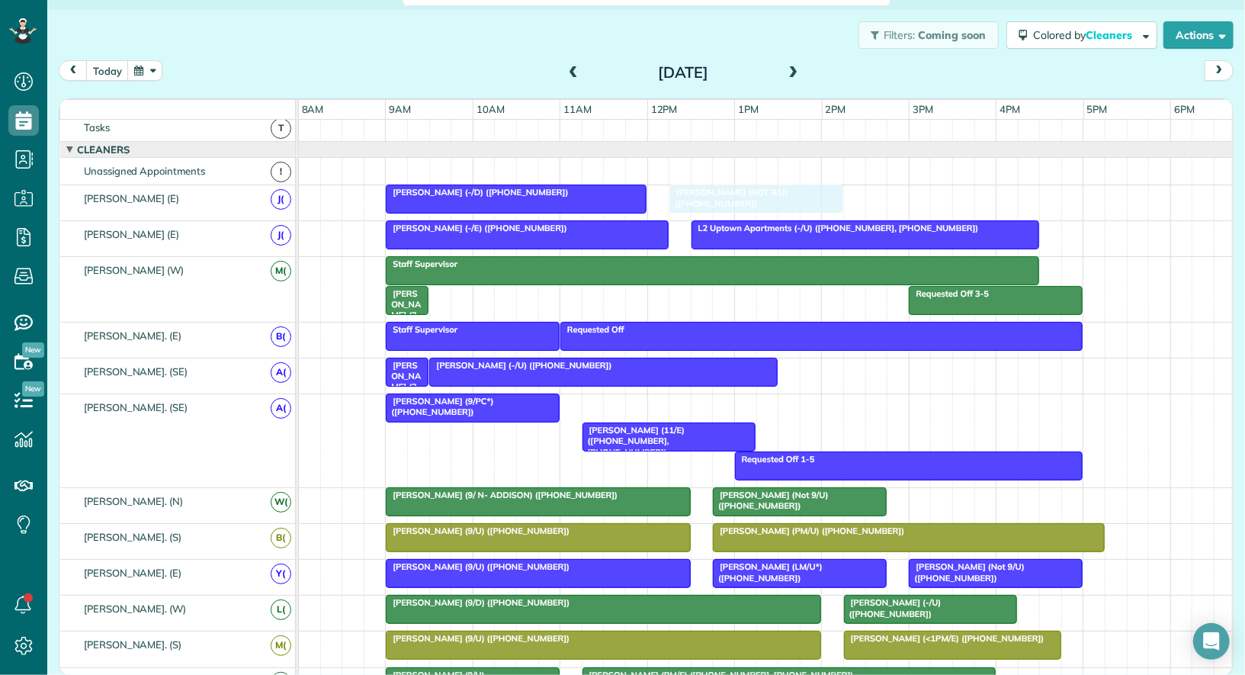
drag, startPoint x: 625, startPoint y: 394, endPoint x: 719, endPoint y: 198, distance: 217.2
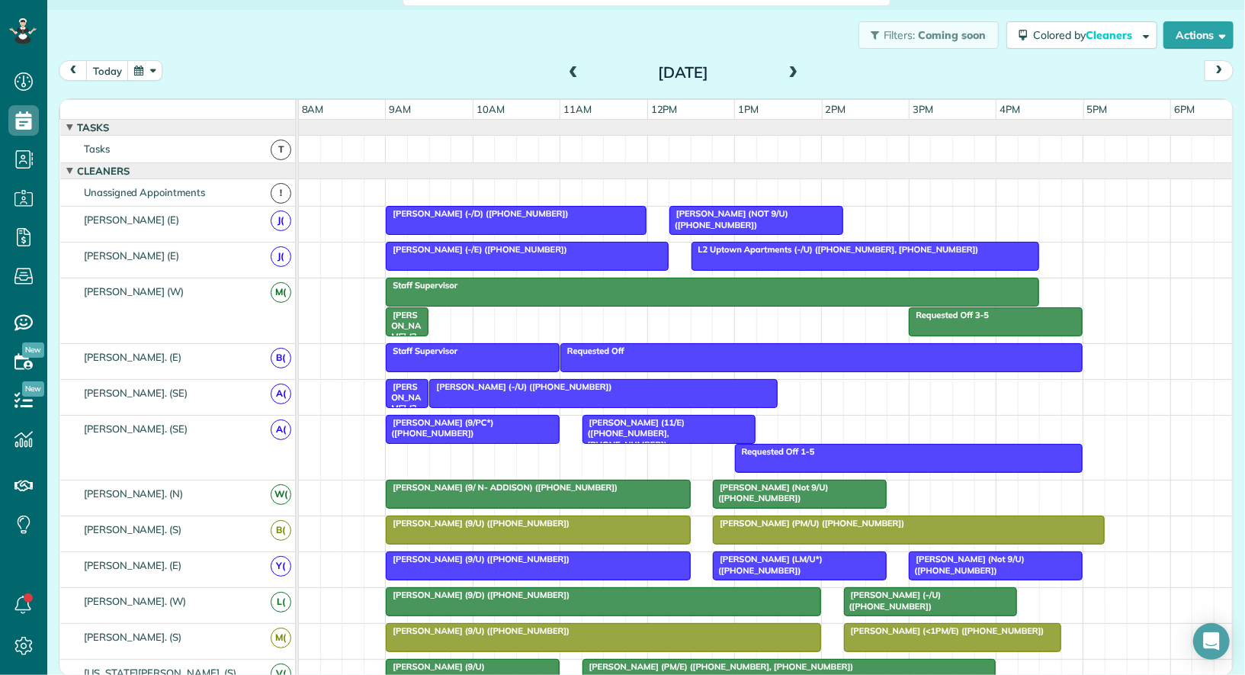
click at [406, 382] on span "[PERSON_NAME] (2-3/U) ([PHONE_NUMBER])" at bounding box center [403, 419] width 37 height 76
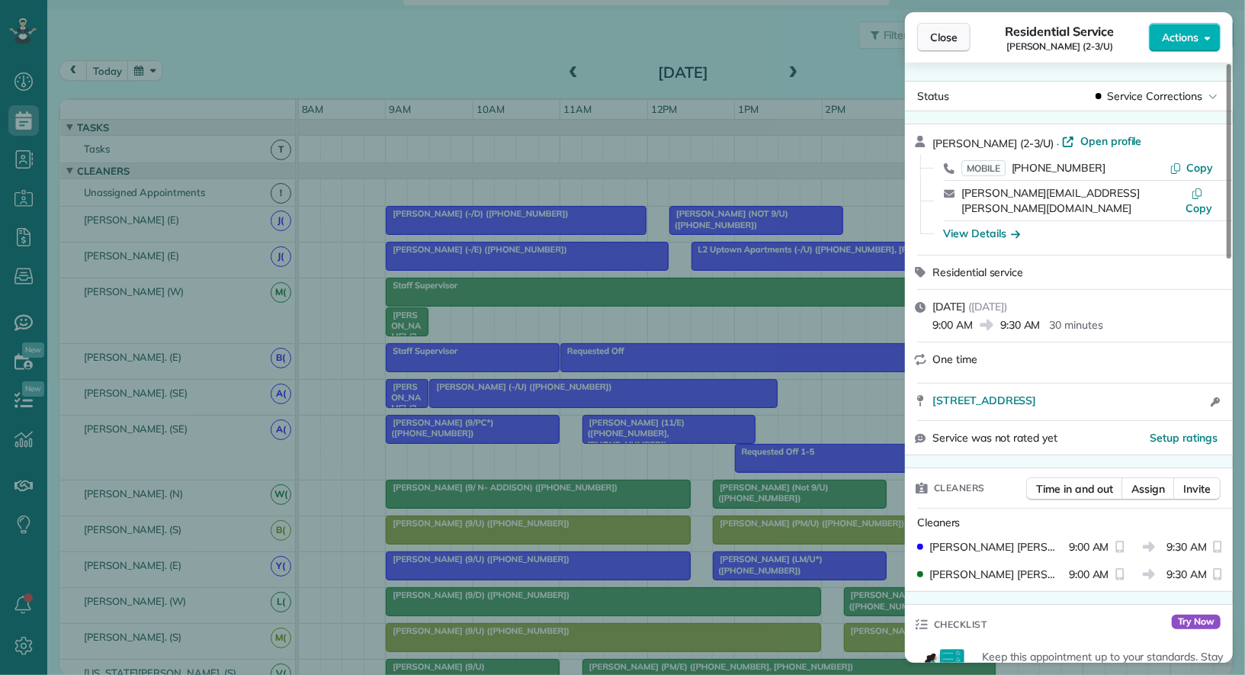
click at [935, 34] on span "Close" at bounding box center [943, 37] width 27 height 15
